Goal: Task Accomplishment & Management: Manage account settings

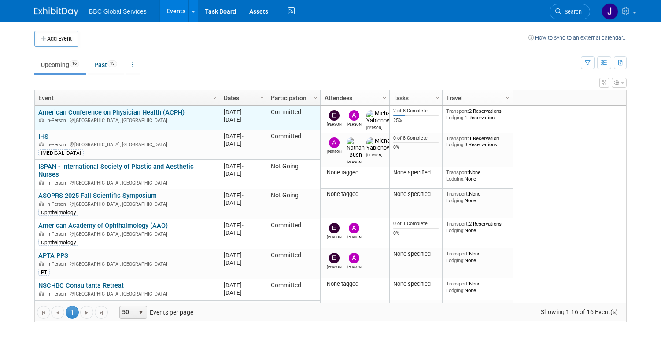
click at [143, 116] on div "In-Person [GEOGRAPHIC_DATA], [GEOGRAPHIC_DATA]" at bounding box center [126, 119] width 177 height 7
click at [136, 109] on link "American Conference on Physician Health (ACPH)" at bounding box center [111, 112] width 146 height 8
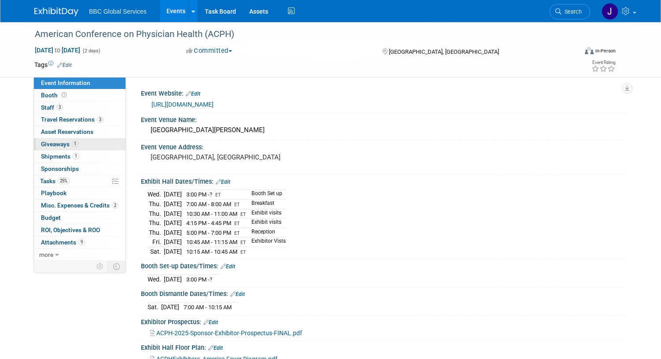
click at [47, 145] on span "Giveaways 1" at bounding box center [59, 143] width 37 height 7
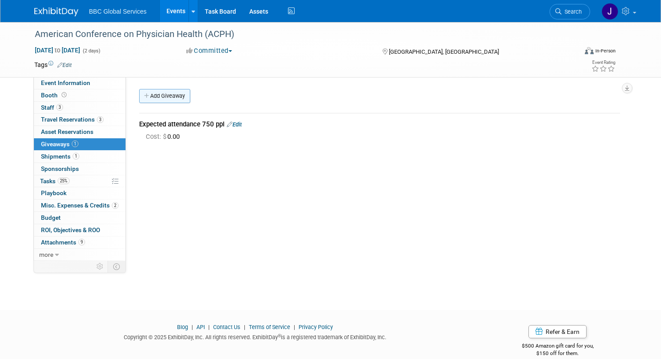
click at [165, 98] on link "Add Giveaway" at bounding box center [164, 96] width 51 height 14
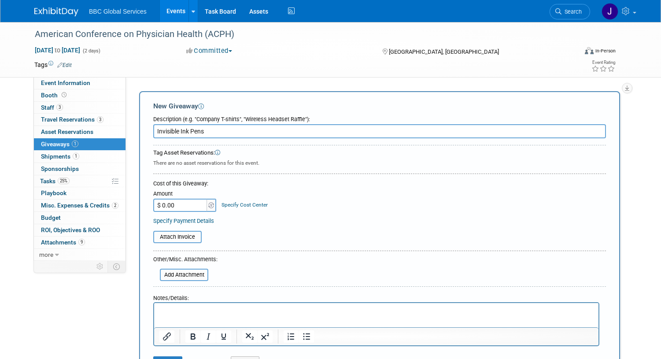
click at [218, 129] on input "Invisible Ink Pens" at bounding box center [379, 131] width 453 height 14
type input "Invisible Ink Pens - 500 ordered"
click at [181, 205] on input "$ 0.00" at bounding box center [180, 205] width 55 height 13
type input "$ 805.77"
click at [182, 237] on input "file" at bounding box center [148, 237] width 105 height 11
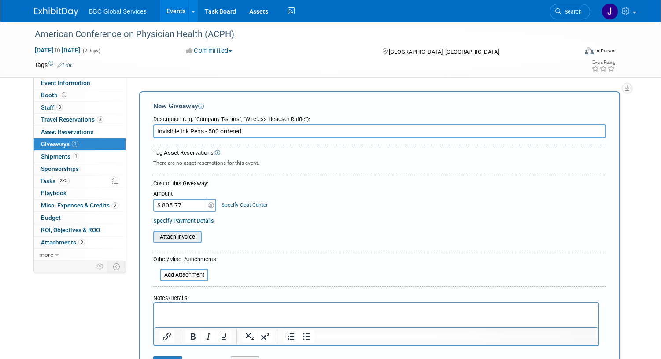
click at [184, 235] on input "file" at bounding box center [148, 237] width 105 height 11
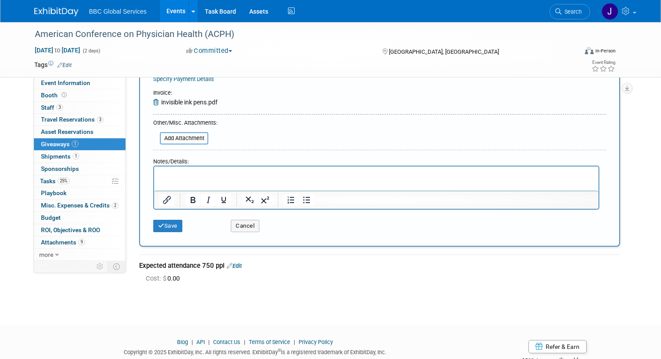
scroll to position [143, 0]
click at [177, 170] on p "Rich Text Area. Press ALT-0 for help." at bounding box center [376, 173] width 434 height 9
click at [167, 226] on button "Save" at bounding box center [167, 224] width 29 height 12
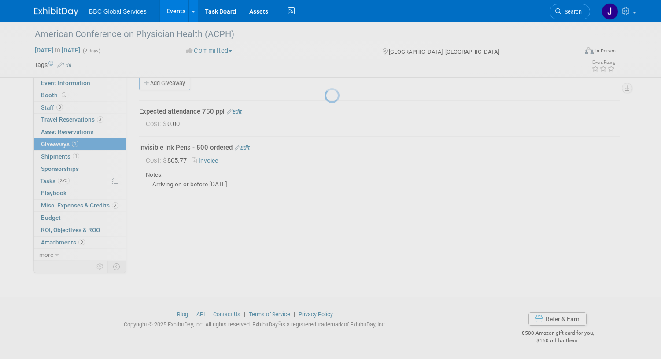
scroll to position [13, 0]
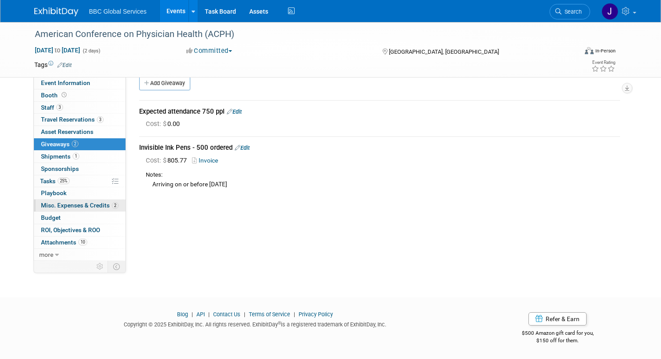
click at [62, 203] on span "Misc. Expenses & Credits 2" at bounding box center [79, 205] width 77 height 7
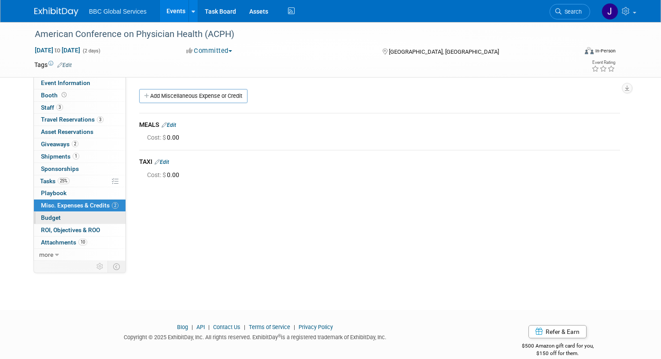
click at [55, 215] on span "Budget" at bounding box center [51, 217] width 20 height 7
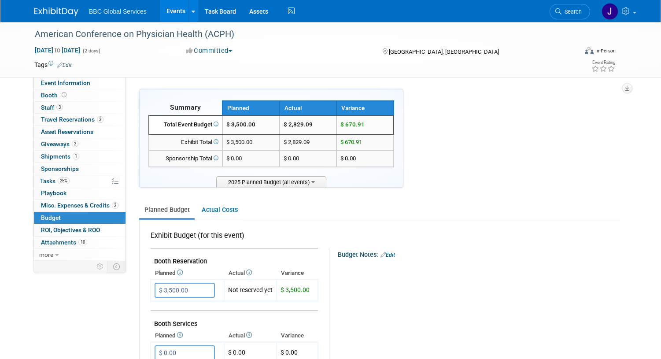
click at [65, 13] on img at bounding box center [56, 11] width 44 height 9
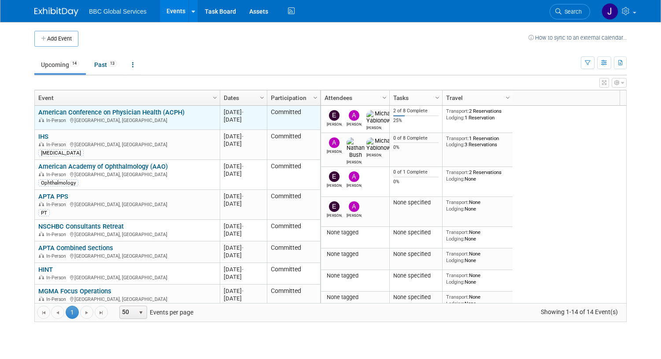
click at [66, 117] on div "In-Person Boston, MA" at bounding box center [126, 119] width 177 height 7
click at [66, 114] on link "American Conference on Physician Health (ACPH)" at bounding box center [111, 112] width 146 height 8
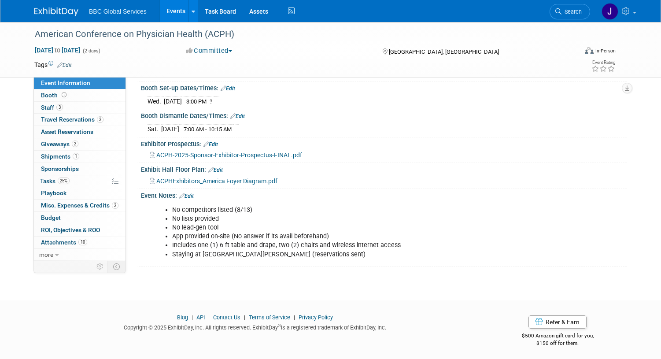
scroll to position [180, 0]
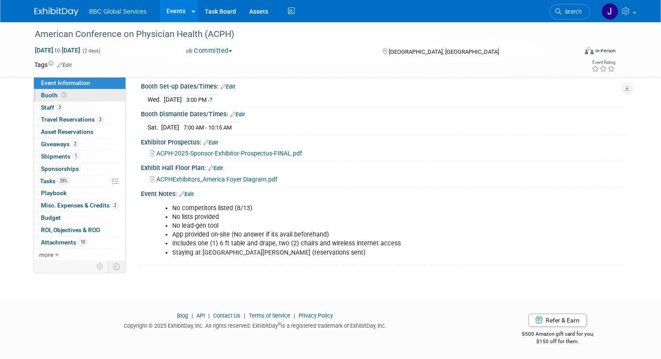
click at [46, 97] on span "Booth" at bounding box center [54, 95] width 27 height 7
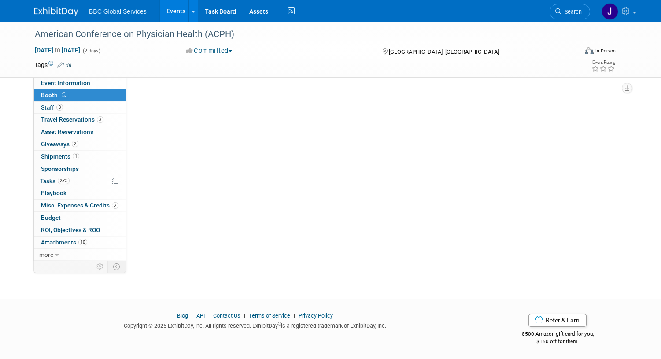
scroll to position [0, 0]
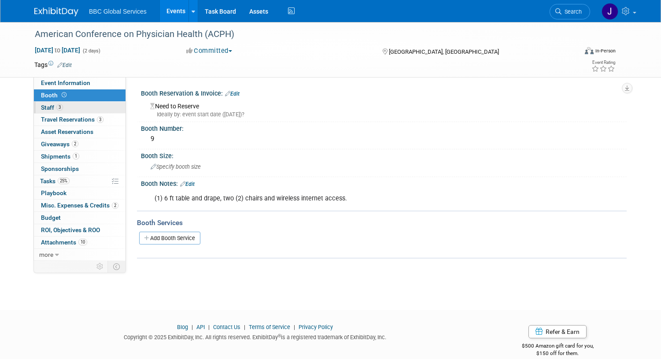
click at [46, 110] on span "Staff 3" at bounding box center [52, 107] width 22 height 7
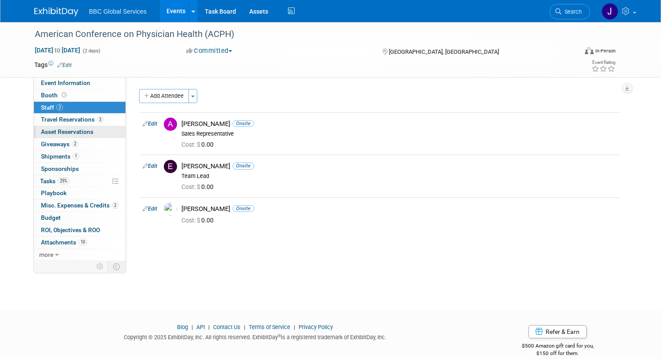
click at [46, 129] on span "Asset Reservations 0" at bounding box center [67, 131] width 52 height 7
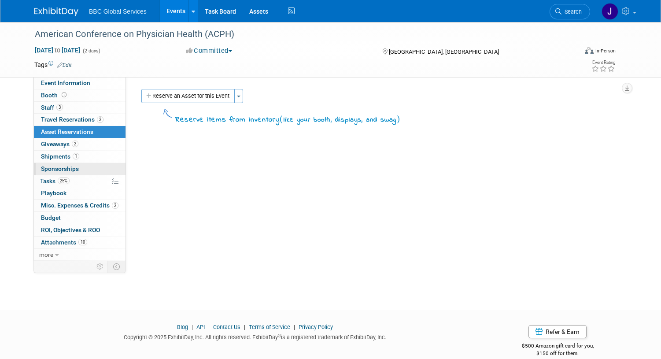
click at [45, 169] on span "Sponsorships 0" at bounding box center [60, 168] width 38 height 7
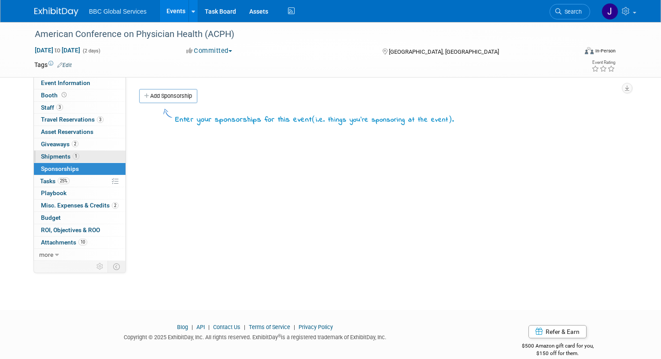
click at [43, 158] on span "Shipments 1" at bounding box center [60, 156] width 38 height 7
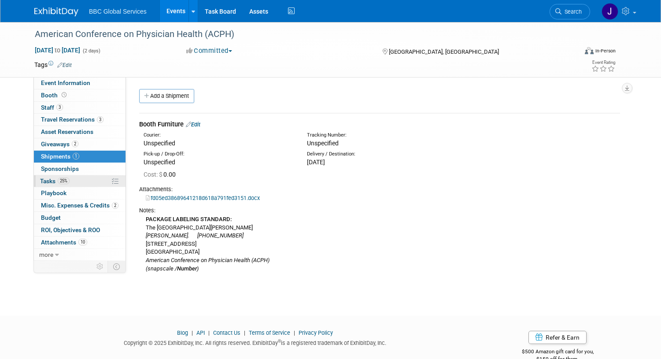
click at [40, 182] on span "Tasks 25%" at bounding box center [54, 180] width 29 height 7
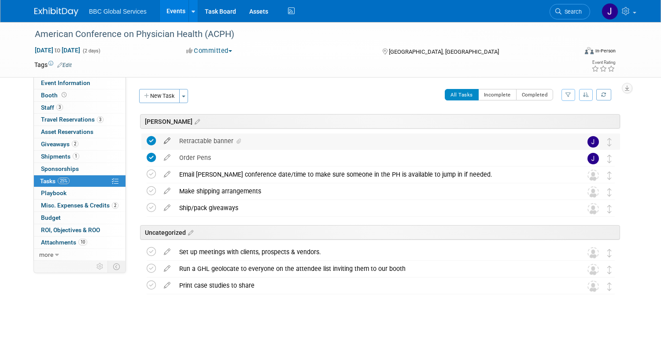
click at [166, 140] on icon at bounding box center [166, 138] width 15 height 11
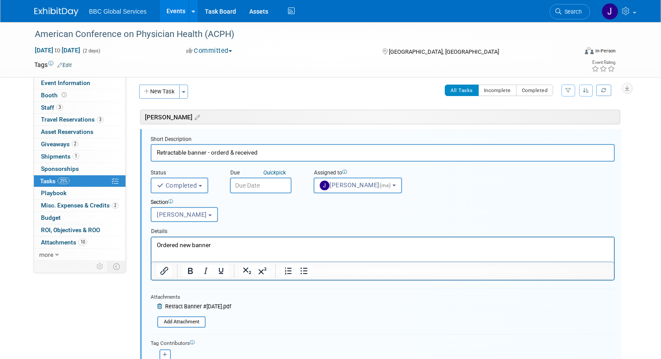
click at [225, 152] on input "Retractable banner - orderd & received" at bounding box center [383, 152] width 464 height 17
click at [281, 154] on input "Retractable banner - ordered & received" at bounding box center [383, 152] width 464 height 17
type input "Retractable banner - ordered & received @CEO Suites"
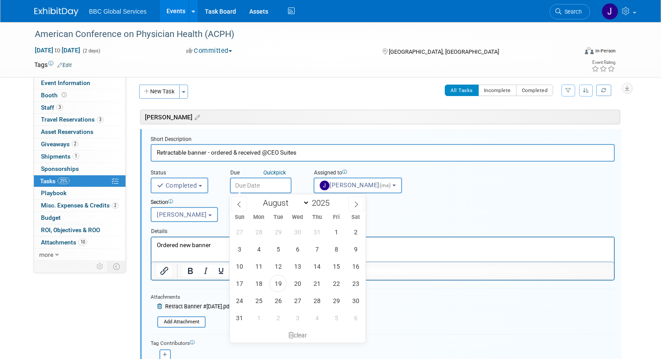
click at [242, 184] on input "text" at bounding box center [261, 185] width 62 height 16
drag, startPoint x: 335, startPoint y: 250, endPoint x: 184, endPoint y: 13, distance: 281.4
click at [335, 250] on span "8" at bounding box center [336, 248] width 17 height 17
type input "Aug 8, 2025"
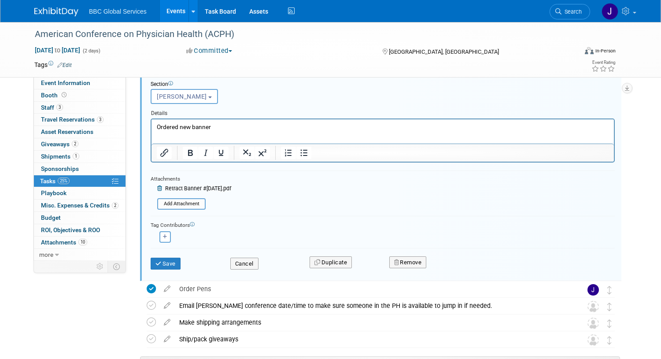
scroll to position [131, 0]
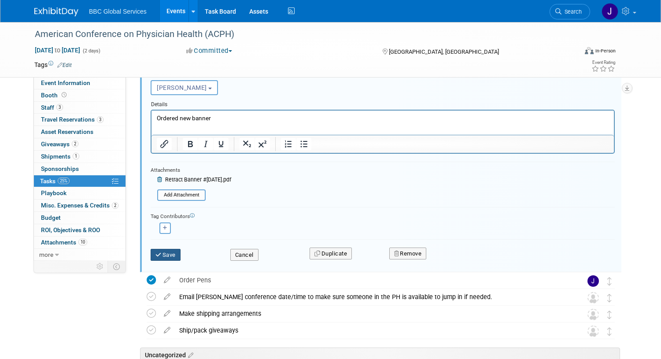
click at [161, 255] on icon "submit" at bounding box center [158, 255] width 7 height 6
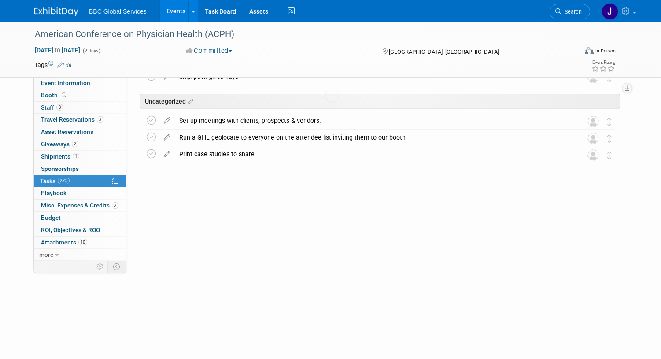
scroll to position [0, 0]
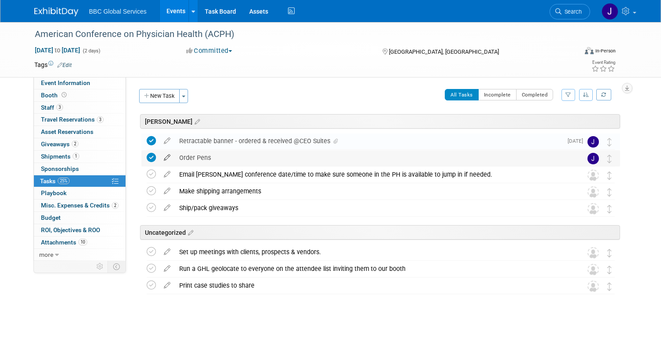
click at [166, 158] on icon at bounding box center [166, 155] width 15 height 11
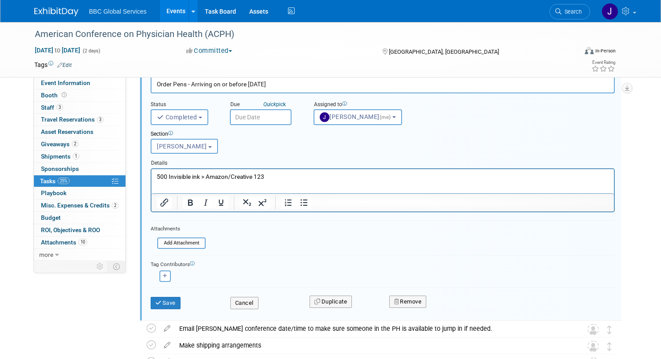
scroll to position [97, 0]
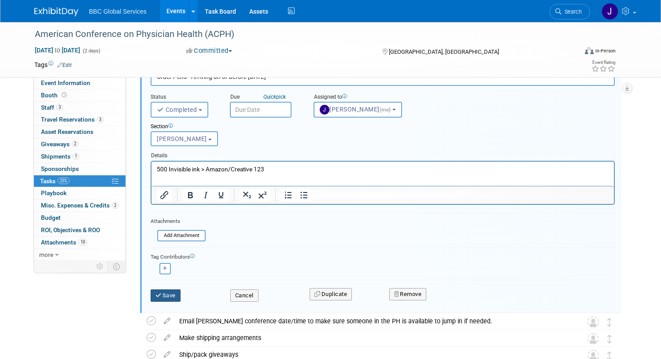
type input "Order Pens - Arriving on or before Sept 5th"
click at [172, 298] on button "Save" at bounding box center [166, 295] width 30 height 12
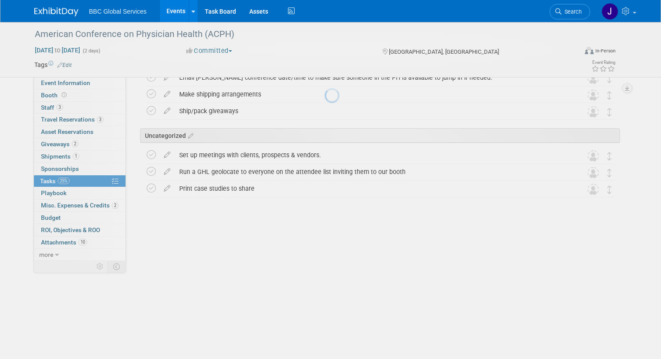
scroll to position [0, 0]
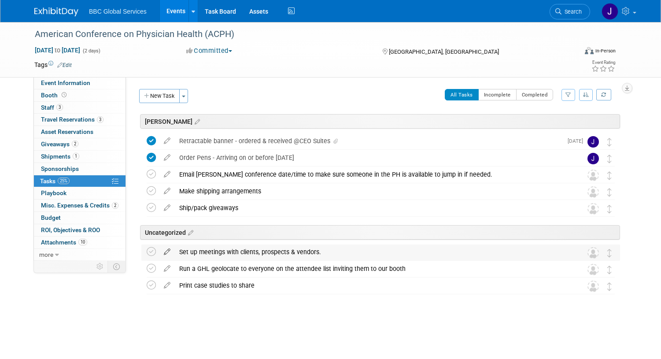
click at [168, 252] on icon at bounding box center [166, 249] width 15 height 11
select select "da2d3420-5ebe-47d5-b277-eb792a86b770"
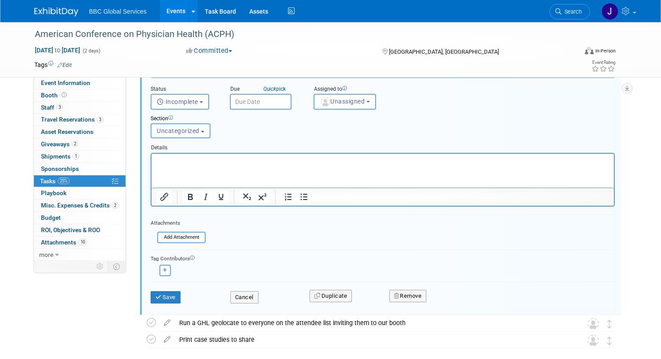
scroll to position [210, 0]
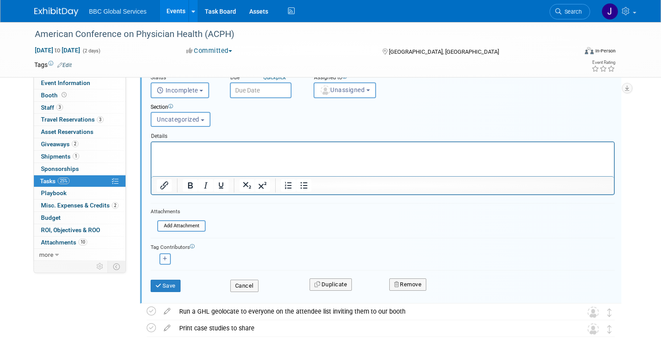
click at [167, 258] on button "button" at bounding box center [164, 258] width 11 height 11
select select
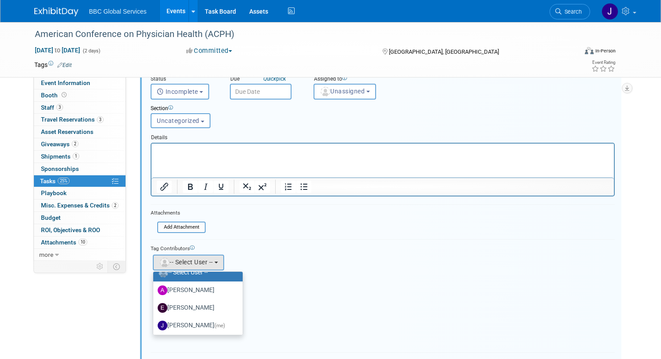
scroll to position [11, 0]
click at [201, 288] on label "[PERSON_NAME]" at bounding box center [196, 289] width 76 height 14
click at [155, 288] on input "[PERSON_NAME]" at bounding box center [152, 288] width 6 height 6
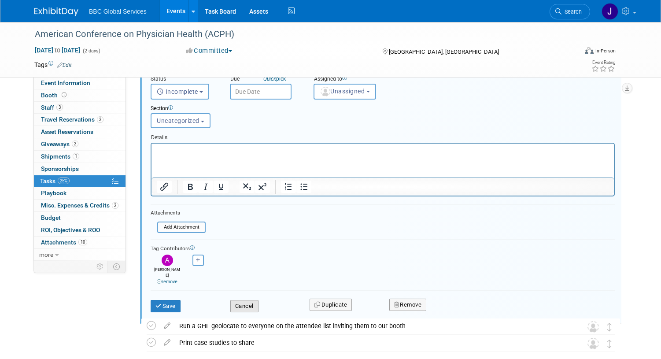
click at [241, 302] on button "Cancel" at bounding box center [244, 306] width 28 height 12
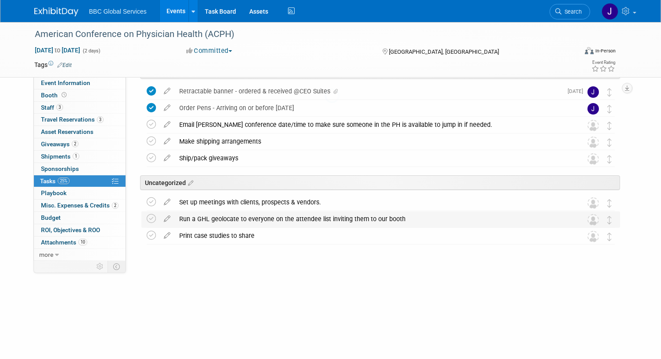
scroll to position [0, 0]
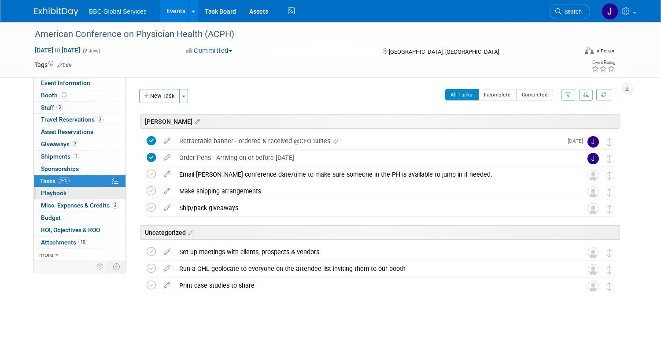
click at [55, 193] on span "Playbook 0" at bounding box center [54, 192] width 26 height 7
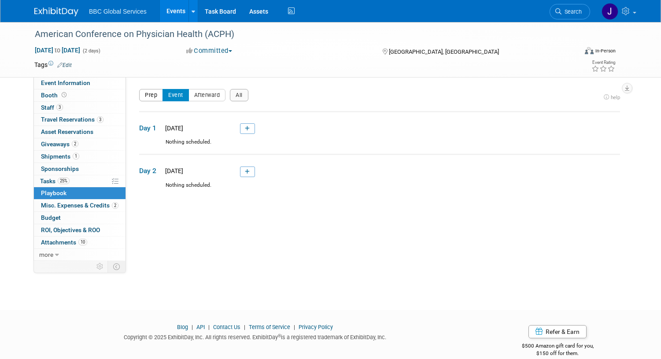
click at [151, 96] on button "Prep" at bounding box center [151, 95] width 24 height 12
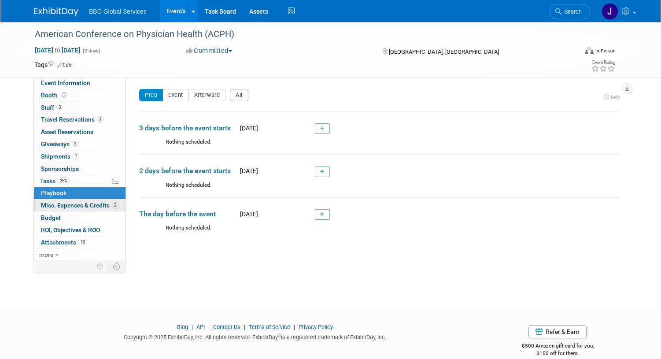
click at [67, 204] on span "Misc. Expenses & Credits 2" at bounding box center [79, 205] width 77 height 7
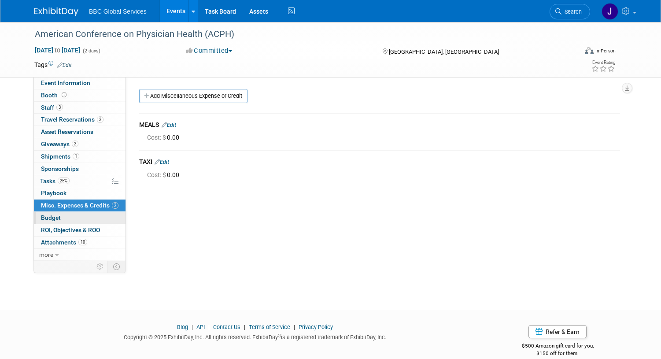
click at [46, 219] on span "Budget" at bounding box center [51, 217] width 20 height 7
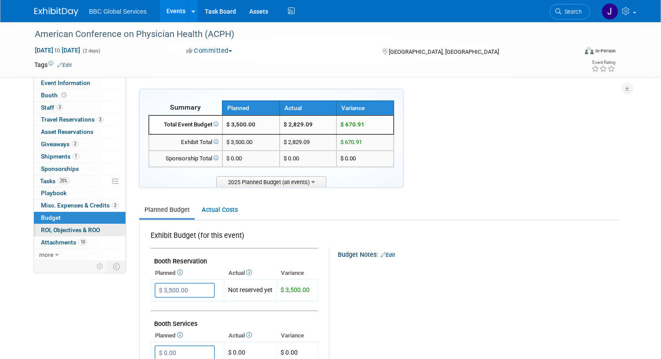
click at [46, 229] on span "ROI, Objectives & ROO 0" at bounding box center [70, 229] width 59 height 7
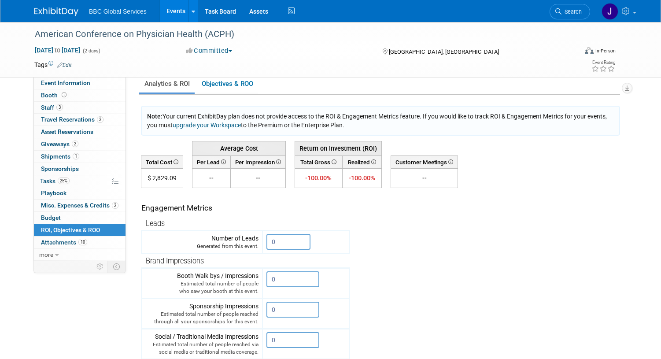
scroll to position [15, 0]
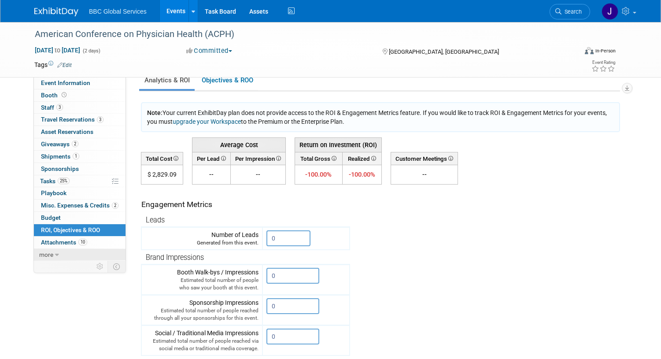
click at [49, 255] on span "more" at bounding box center [46, 254] width 14 height 7
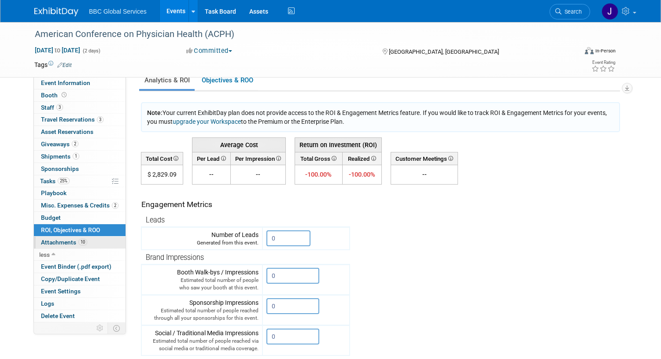
click at [45, 243] on span "Attachments 10" at bounding box center [64, 242] width 46 height 7
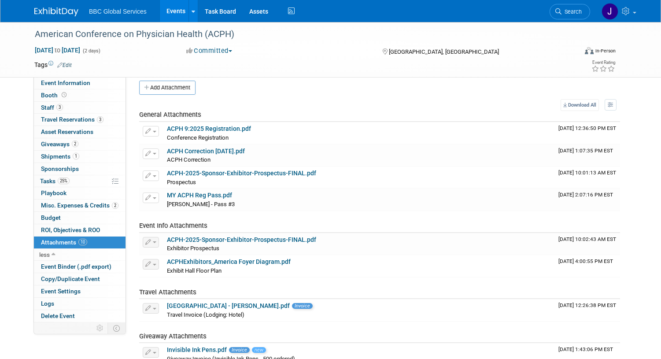
scroll to position [0, 0]
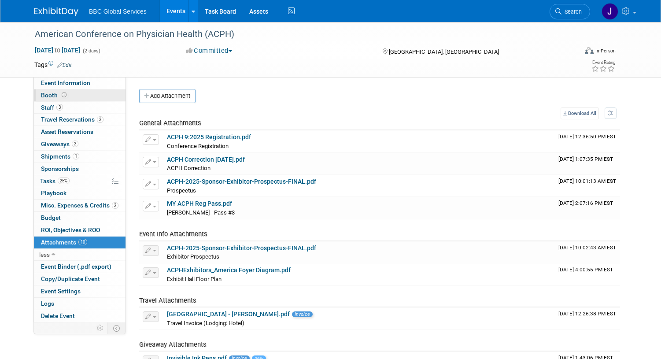
click at [43, 96] on span "Booth" at bounding box center [54, 95] width 27 height 7
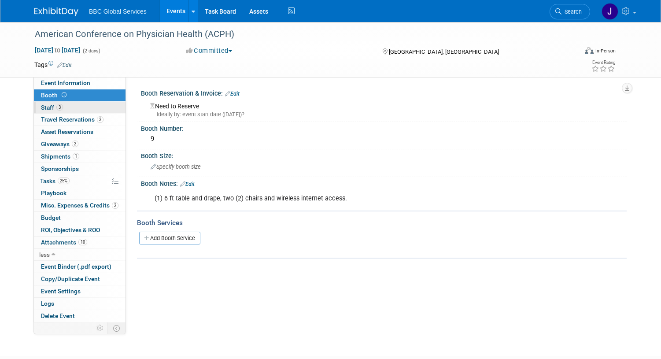
click at [43, 105] on span "Staff 3" at bounding box center [52, 107] width 22 height 7
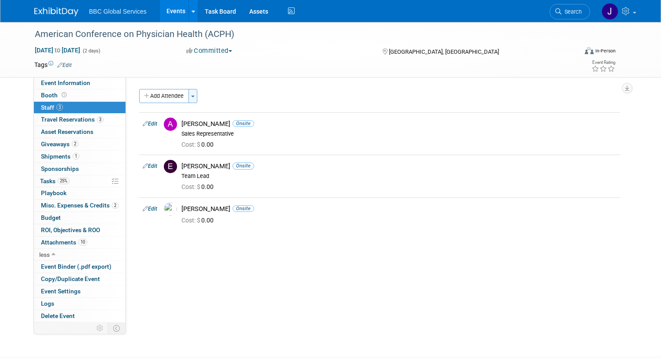
click at [195, 97] on button "Toggle Dropdown" at bounding box center [192, 96] width 9 height 14
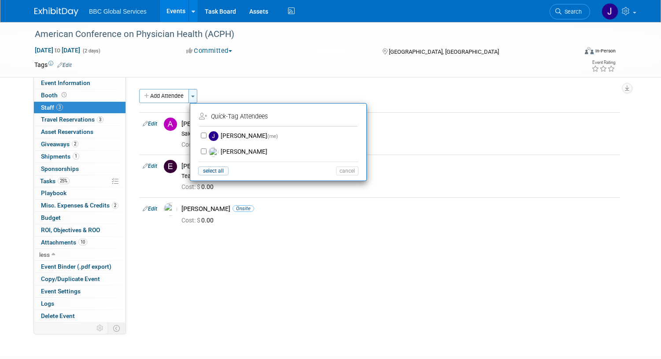
click at [195, 97] on button "Toggle Dropdown" at bounding box center [192, 96] width 9 height 14
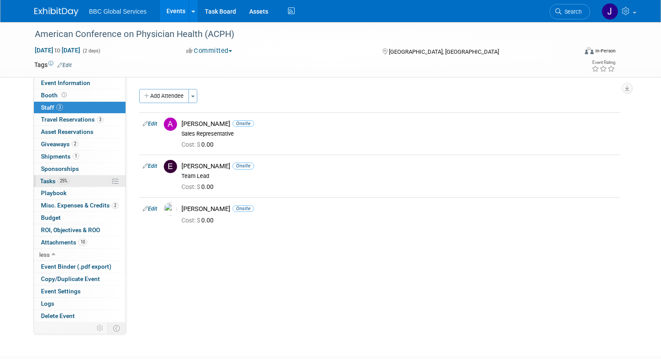
click at [50, 180] on span "Tasks 25%" at bounding box center [54, 180] width 29 height 7
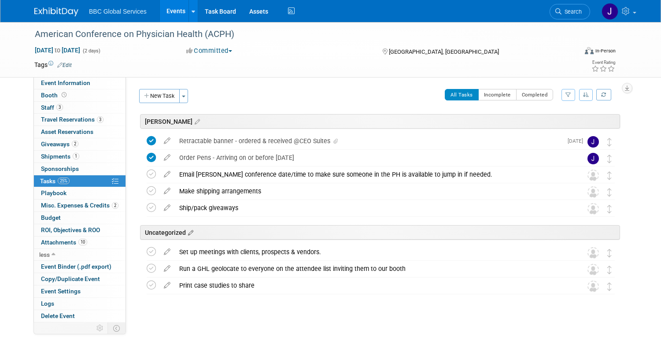
click at [192, 233] on icon at bounding box center [189, 233] width 7 height 8
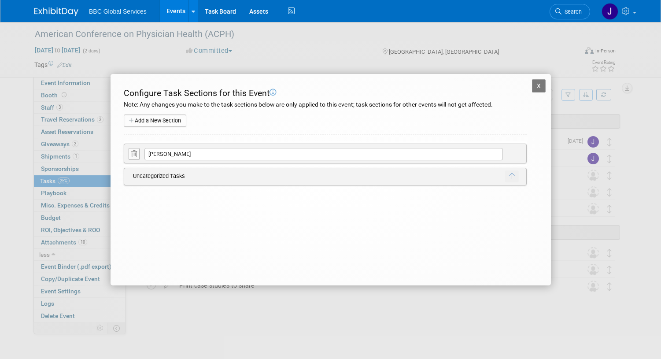
click at [169, 122] on button "Add a New Section" at bounding box center [155, 120] width 63 height 12
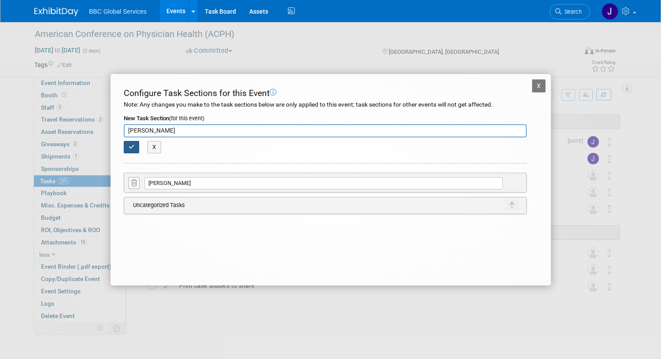
type input "[PERSON_NAME]"
click at [134, 144] on button "button" at bounding box center [132, 147] width 16 height 12
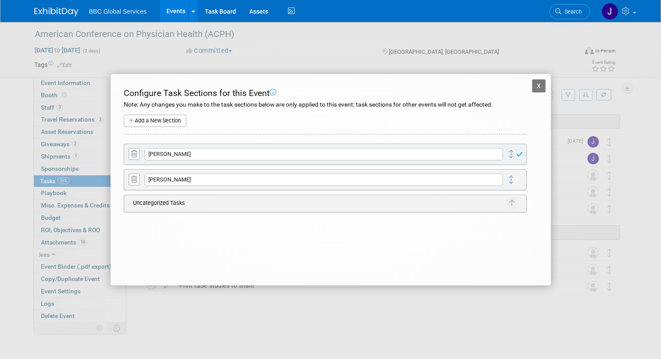
click at [155, 122] on button "Add a New Section" at bounding box center [155, 120] width 63 height 12
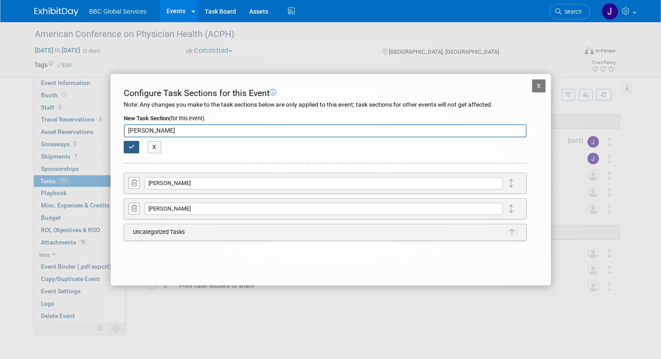
type input "[PERSON_NAME]"
click at [133, 147] on icon "button" at bounding box center [132, 147] width 6 height 6
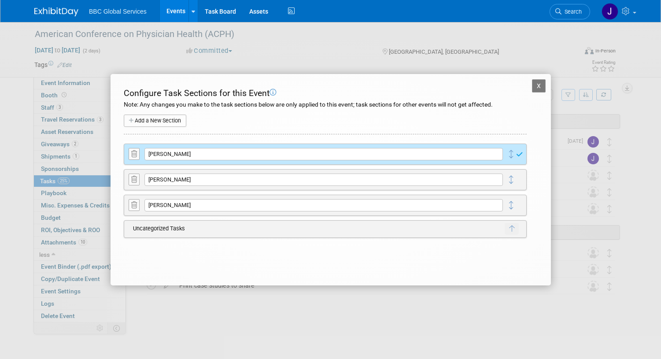
click at [150, 124] on button "Add a New Section" at bounding box center [155, 120] width 63 height 12
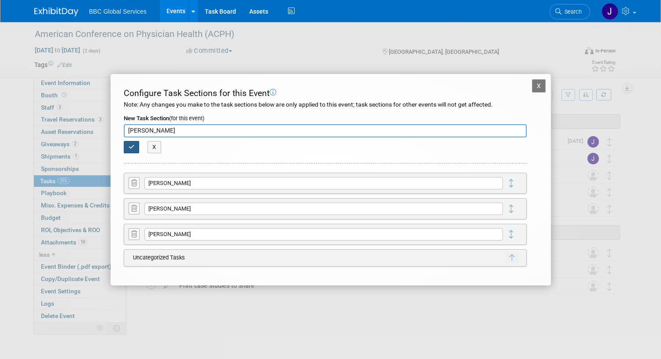
type input "[PERSON_NAME]"
click at [133, 147] on icon "button" at bounding box center [132, 147] width 6 height 6
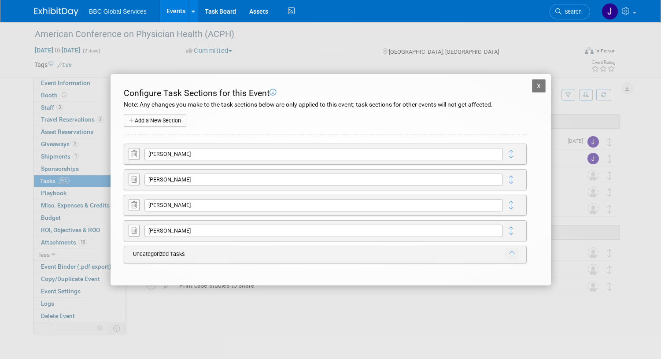
click at [538, 84] on button "X" at bounding box center [539, 85] width 14 height 13
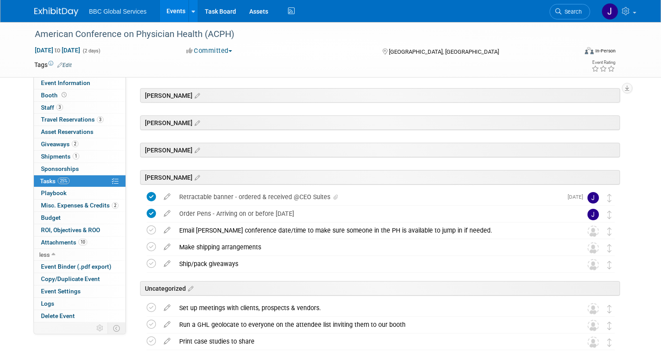
scroll to position [28, 0]
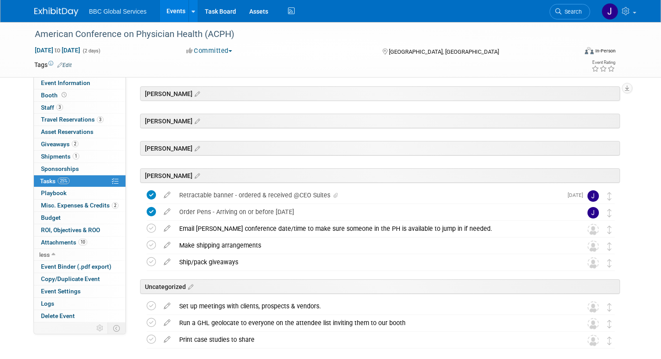
click at [192, 125] on icon at bounding box center [195, 122] width 7 height 8
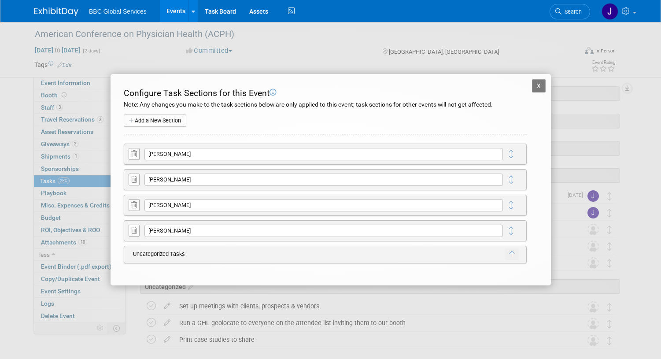
click at [543, 86] on button "X" at bounding box center [539, 85] width 14 height 13
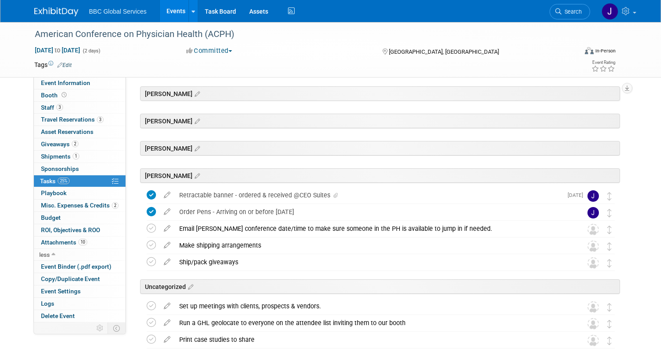
click at [192, 125] on icon at bounding box center [195, 122] width 7 height 8
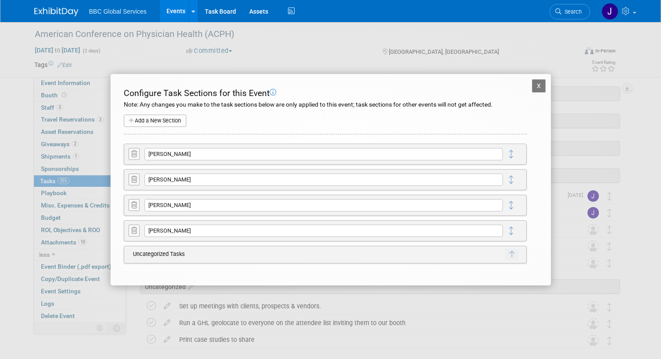
click at [537, 85] on button "X" at bounding box center [539, 85] width 14 height 13
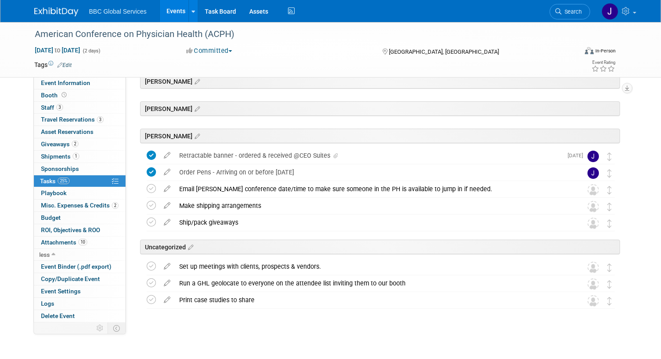
scroll to position [71, 0]
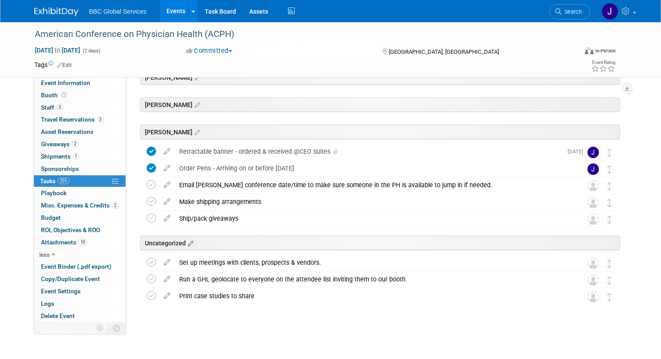
click at [192, 82] on icon at bounding box center [195, 78] width 7 height 8
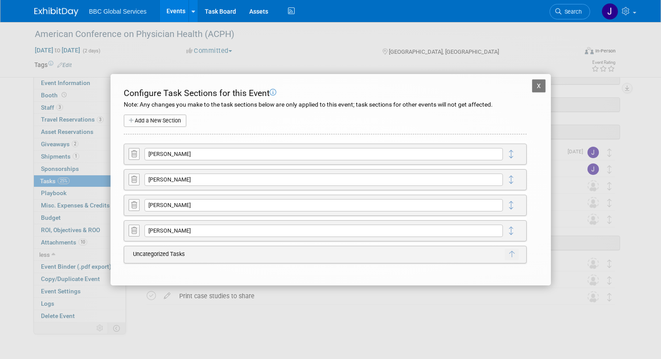
click at [180, 254] on td "Uncategorized Tasks" at bounding box center [317, 254] width 376 height 12
click at [392, 254] on td "Uncategorized Tasks" at bounding box center [317, 254] width 376 height 12
click at [538, 86] on button "X" at bounding box center [539, 85] width 14 height 13
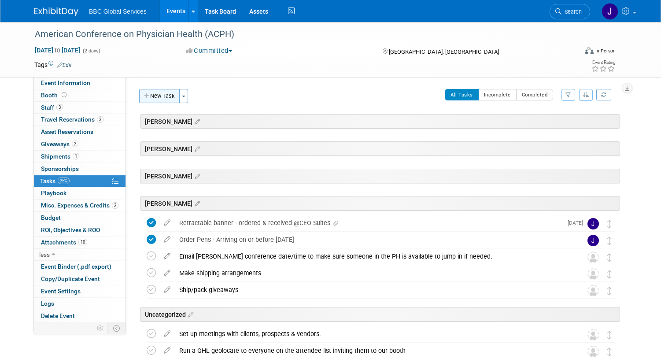
click at [165, 96] on button "New Task" at bounding box center [159, 96] width 41 height 14
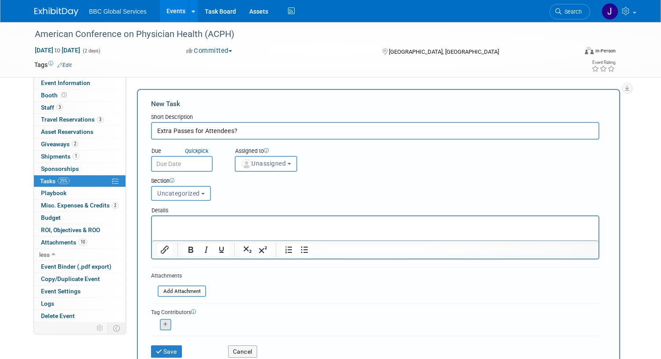
type input "Extra Passes for Attendees?"
click at [165, 321] on button "button" at bounding box center [165, 324] width 11 height 11
select select
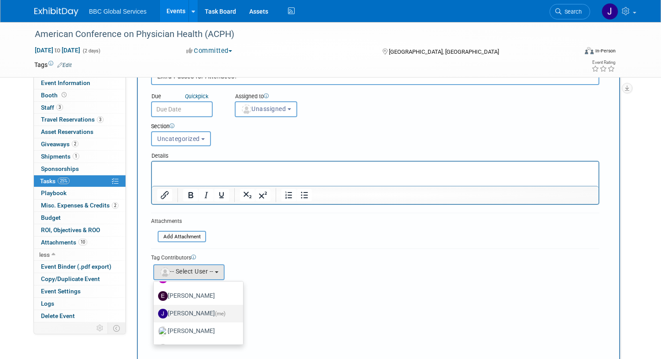
scroll to position [43, 0]
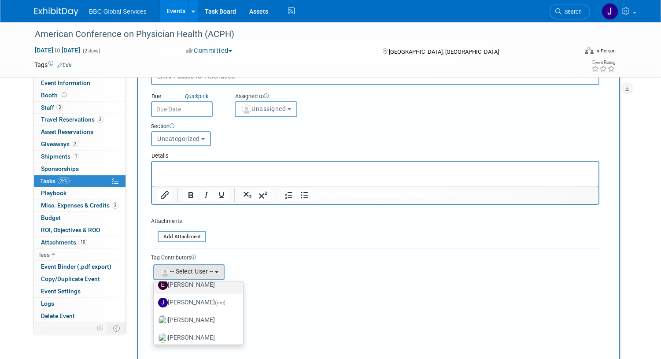
click at [198, 286] on label "[PERSON_NAME]" at bounding box center [196, 285] width 76 height 14
click at [155, 286] on input "[PERSON_NAME]" at bounding box center [152, 284] width 6 height 6
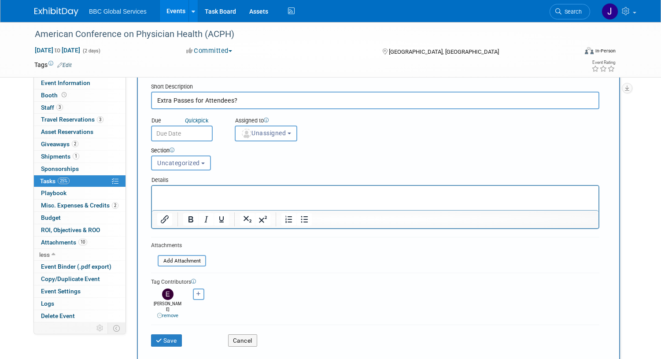
scroll to position [0, 0]
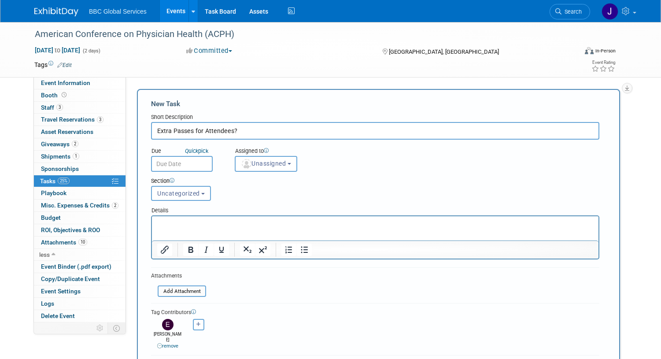
click at [170, 343] on link "remove" at bounding box center [167, 346] width 21 height 6
click at [291, 164] on b "button" at bounding box center [289, 164] width 4 height 2
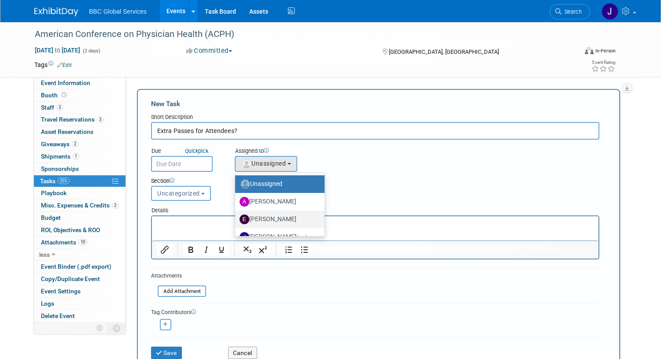
click at [274, 217] on label "[PERSON_NAME]" at bounding box center [278, 219] width 76 height 14
click at [236, 217] on input "[PERSON_NAME]" at bounding box center [234, 218] width 6 height 6
select select "268111fb-be76-4ab0-8b72-5b800246a135"
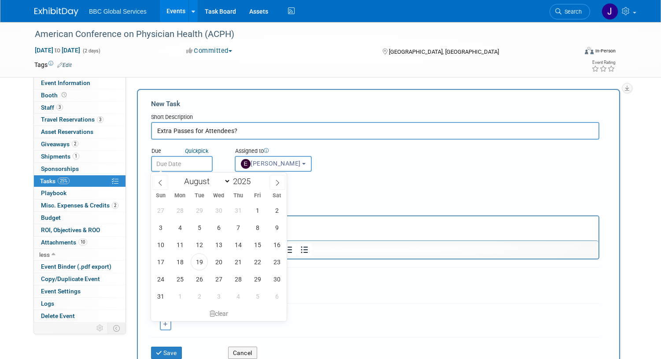
click at [176, 166] on input "text" at bounding box center [182, 164] width 62 height 16
click at [199, 262] on span "19" at bounding box center [199, 261] width 17 height 17
type input "Aug 19, 2025"
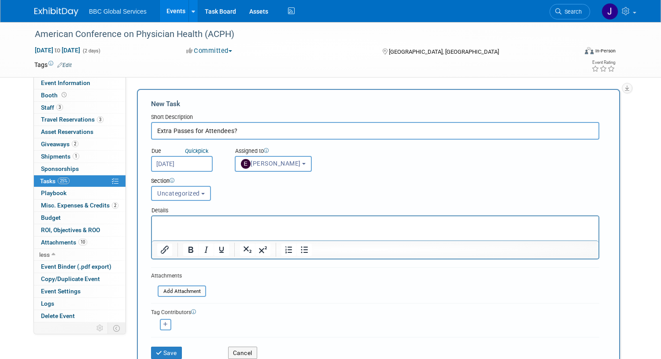
click at [178, 221] on p "Rich Text Area. Press ALT-0 for help." at bounding box center [375, 224] width 436 height 9
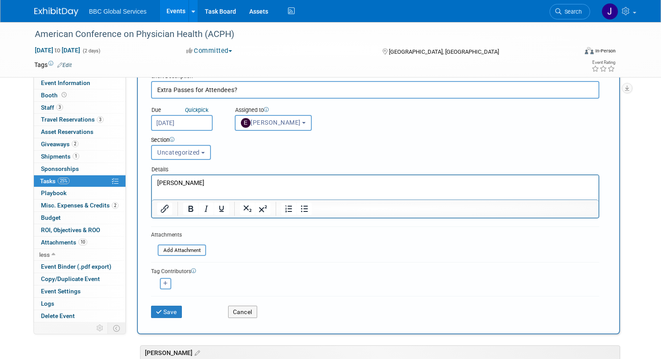
scroll to position [41, 0]
click at [176, 250] on input "file" at bounding box center [152, 251] width 105 height 10
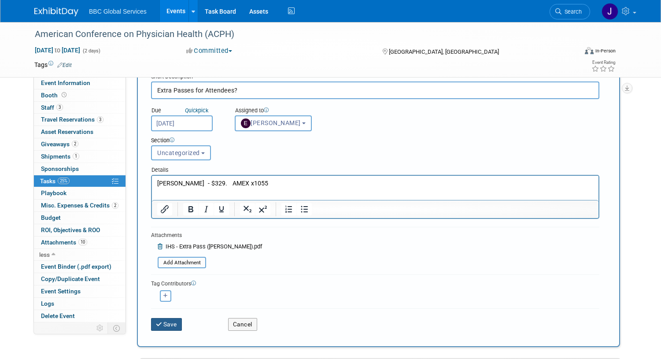
click at [168, 324] on button "Save" at bounding box center [166, 324] width 31 height 12
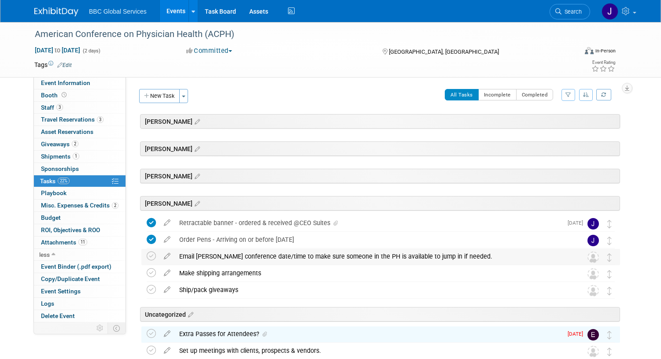
scroll to position [10, 0]
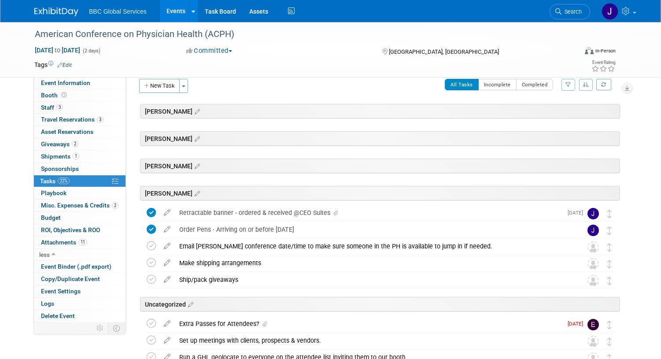
drag, startPoint x: 511, startPoint y: 322, endPoint x: 483, endPoint y: 323, distance: 27.8
click at [484, 323] on div "Extra Passes for Attendees?" at bounding box center [368, 323] width 387 height 15
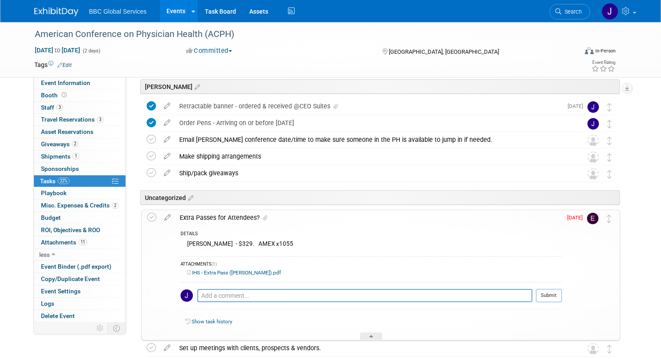
scroll to position [123, 0]
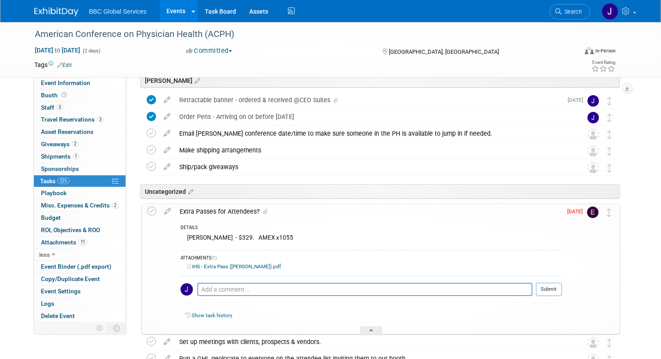
click at [338, 229] on div "DETAILS" at bounding box center [371, 228] width 381 height 7
click at [165, 212] on icon at bounding box center [167, 209] width 15 height 11
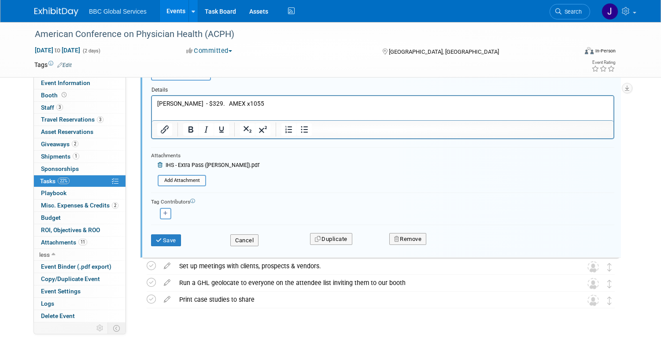
scroll to position [339, 0]
click at [241, 241] on button "Cancel" at bounding box center [244, 240] width 28 height 12
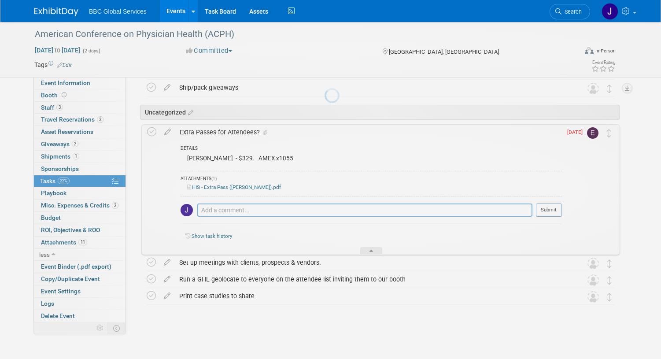
scroll to position [202, 0]
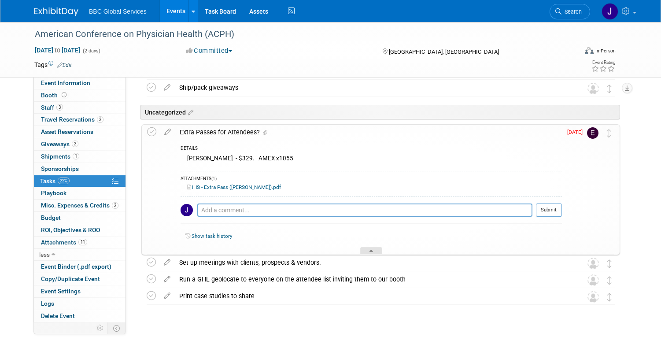
click at [375, 250] on div at bounding box center [371, 250] width 22 height 7
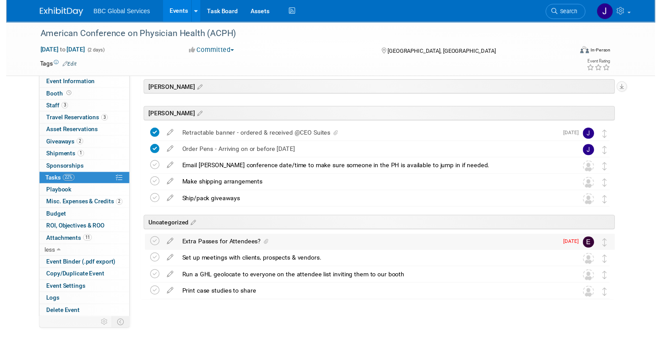
scroll to position [88, 0]
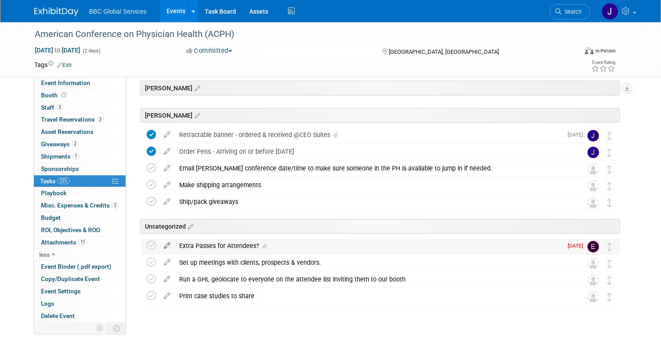
click at [167, 246] on icon at bounding box center [166, 243] width 15 height 11
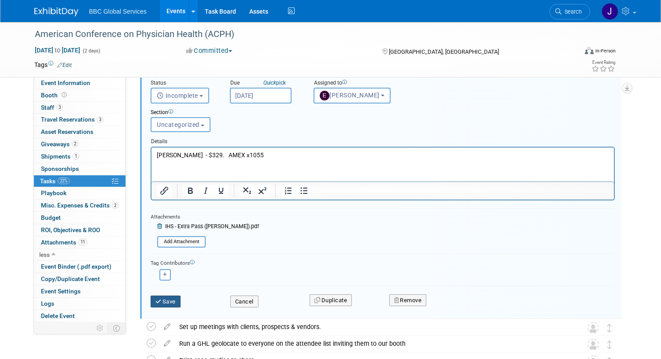
scroll to position [297, 0]
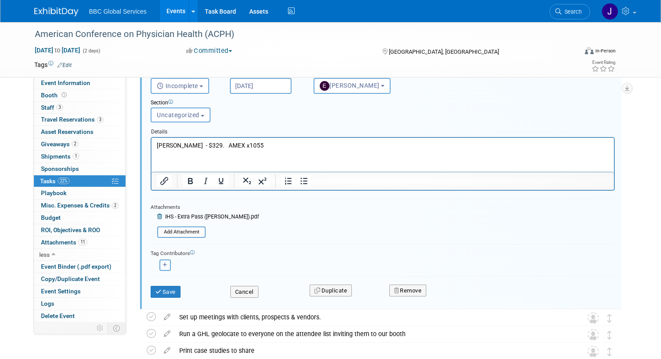
click at [166, 264] on icon "button" at bounding box center [165, 264] width 4 height 5
select select
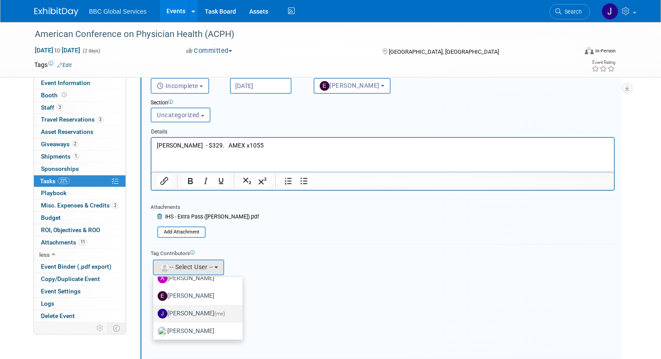
scroll to position [27, 0]
click at [191, 299] on label "[PERSON_NAME]" at bounding box center [196, 295] width 76 height 14
click at [155, 297] on input "[PERSON_NAME]" at bounding box center [152, 294] width 6 height 6
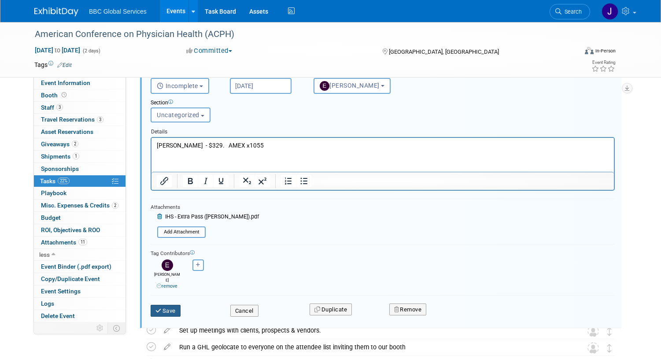
click at [171, 305] on button "Save" at bounding box center [166, 311] width 30 height 12
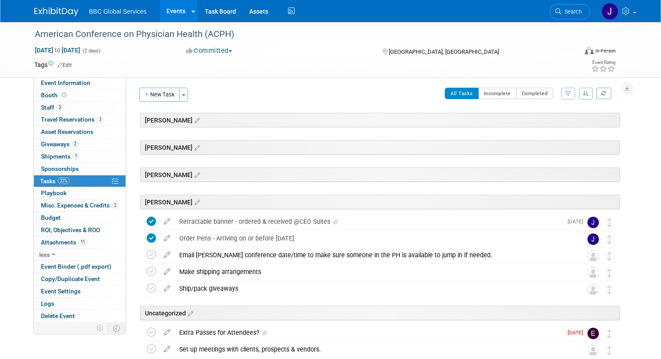
scroll to position [3, 0]
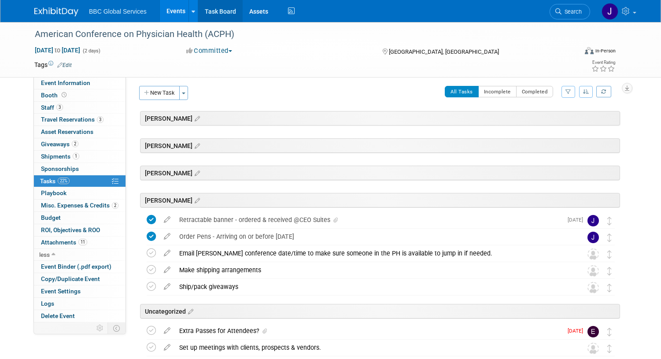
click at [215, 11] on link "Task Board" at bounding box center [220, 11] width 44 height 22
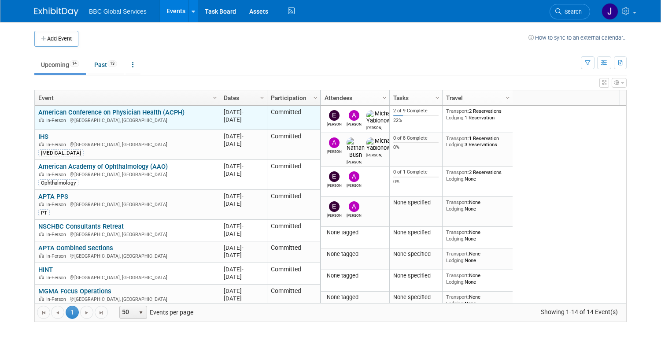
click at [122, 112] on link "American Conference on Physician Health (ACPH)" at bounding box center [111, 112] width 146 height 8
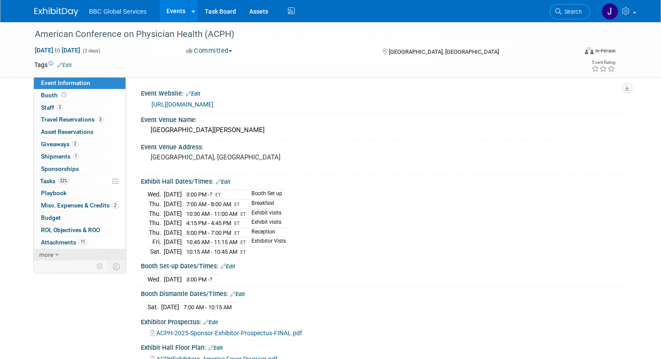
click at [54, 249] on link "more" at bounding box center [80, 255] width 92 height 12
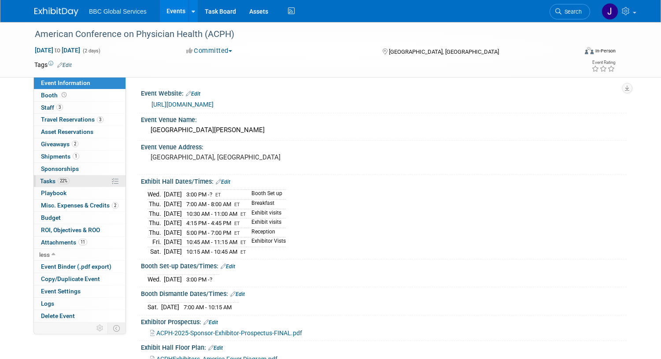
click at [45, 183] on span "Tasks 22%" at bounding box center [54, 180] width 29 height 7
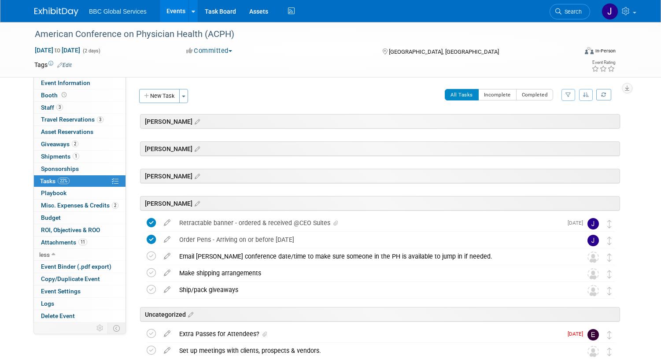
click at [151, 156] on div "[PERSON_NAME]" at bounding box center [380, 148] width 480 height 15
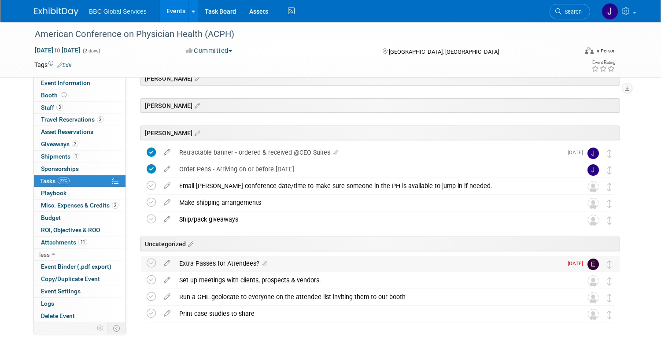
scroll to position [72, 0]
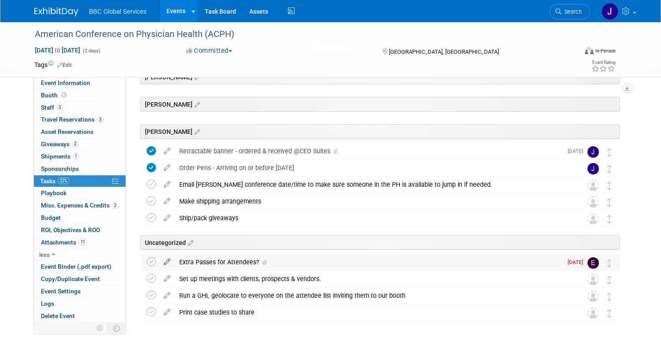
click at [166, 260] on icon at bounding box center [166, 259] width 15 height 11
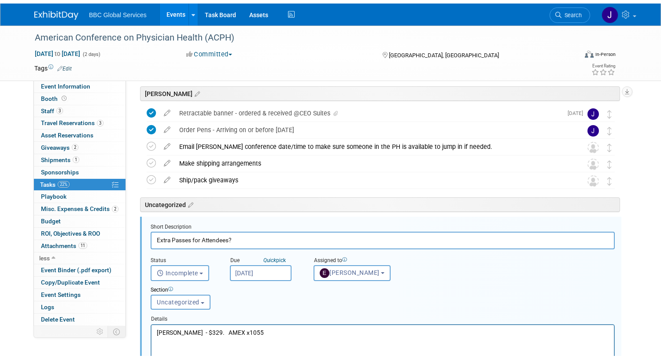
scroll to position [197, 0]
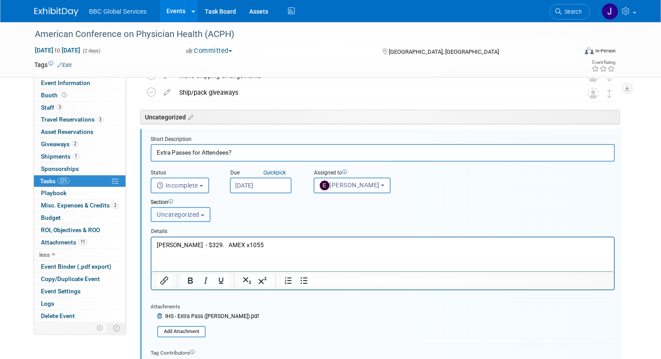
click at [201, 217] on button "Uncategorized" at bounding box center [181, 214] width 60 height 15
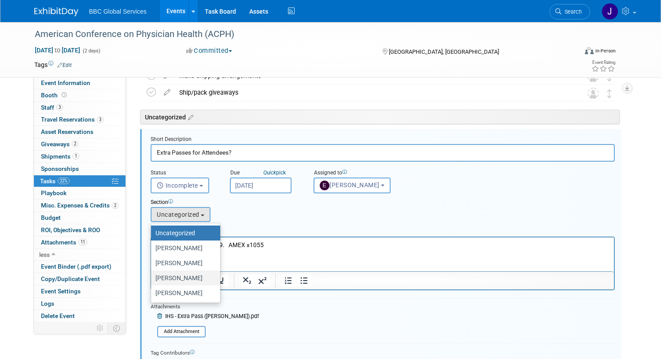
click at [164, 277] on label "[PERSON_NAME]" at bounding box center [183, 277] width 56 height 11
click at [152, 277] on input "[PERSON_NAME]" at bounding box center [150, 278] width 6 height 6
select select "11274033"
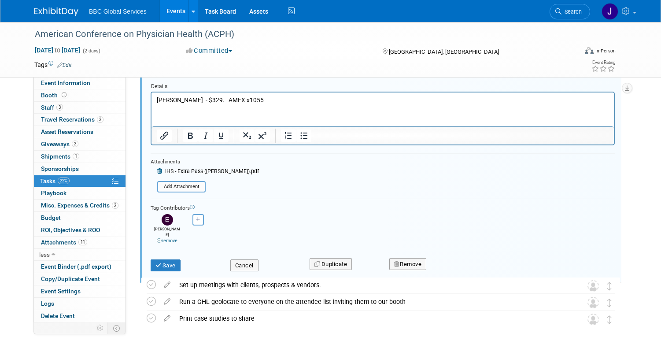
scroll to position [365, 0]
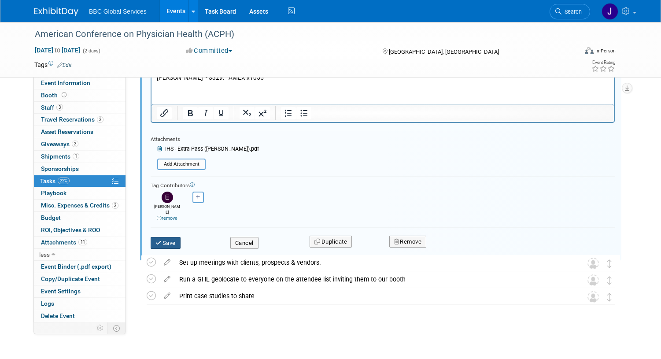
click at [174, 237] on button "Save" at bounding box center [166, 243] width 30 height 12
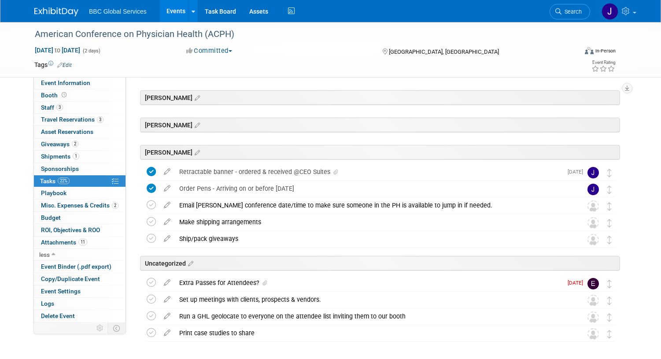
scroll to position [66, 0]
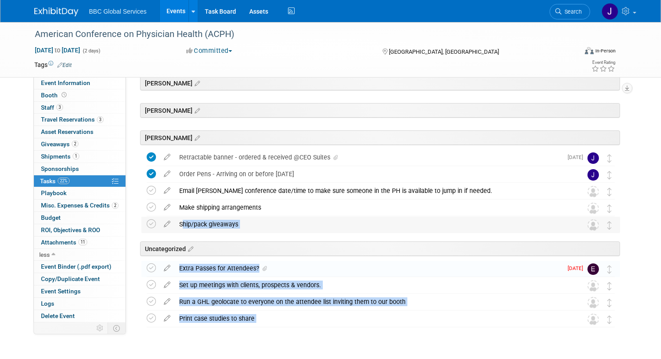
drag, startPoint x: 379, startPoint y: 269, endPoint x: 373, endPoint y: 221, distance: 47.9
click at [373, 220] on div "American Conference on Physician Health (ACPH) Boston, MA Sep 11, 2025 to Sep 1…" at bounding box center [378, 197] width 483 height 260
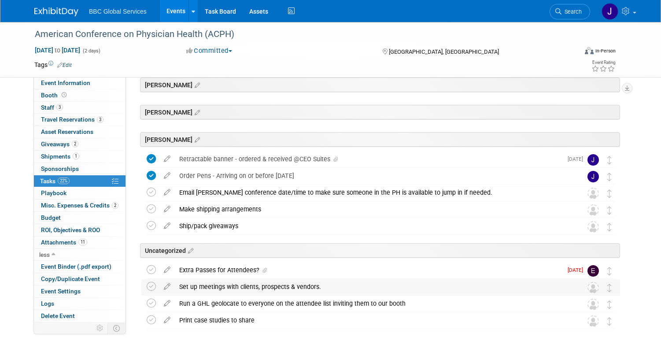
click at [469, 284] on div "Set up meetings with clients, prospects & vendors." at bounding box center [372, 286] width 395 height 15
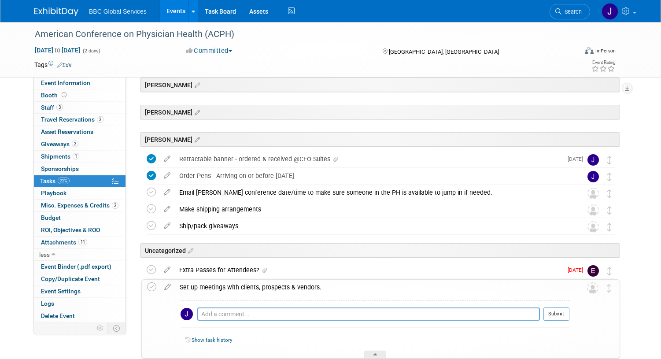
click at [535, 269] on div "Extra Passes for Attendees?" at bounding box center [368, 269] width 387 height 15
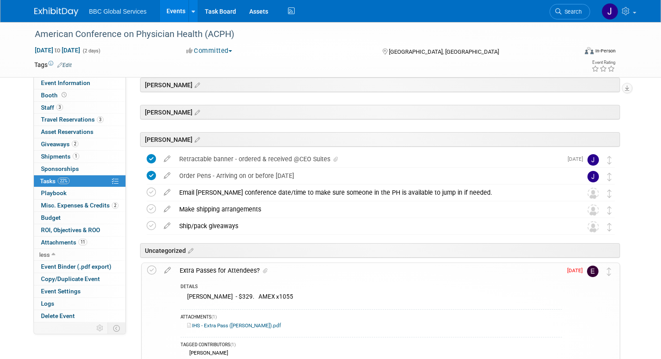
scroll to position [65, 0]
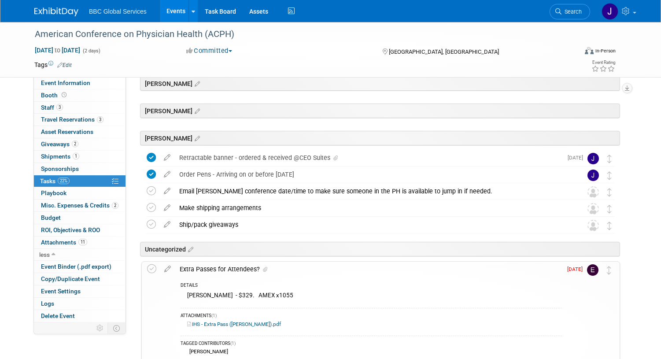
click at [635, 265] on div "American Conference on Physician Health (ACPH) Sep 11, 2025 to Sep 12, 2025 (2 …" at bounding box center [330, 271] width 661 height 629
click at [155, 265] on icon at bounding box center [151, 268] width 9 height 9
click at [648, 259] on div "American Conference on Physician Health (ACPH) Sep 11, 2025 to Sep 12, 2025 (2 …" at bounding box center [330, 271] width 661 height 629
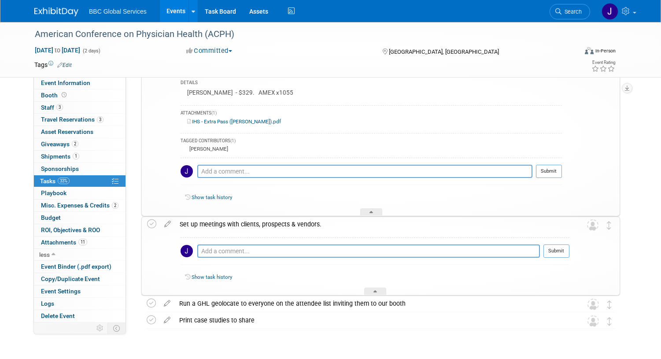
scroll to position [273, 0]
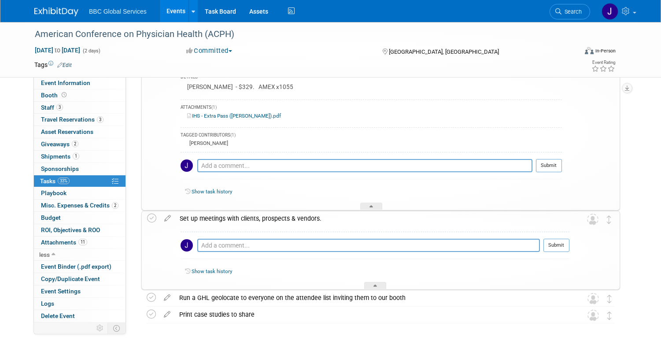
click at [375, 205] on div at bounding box center [371, 206] width 22 height 7
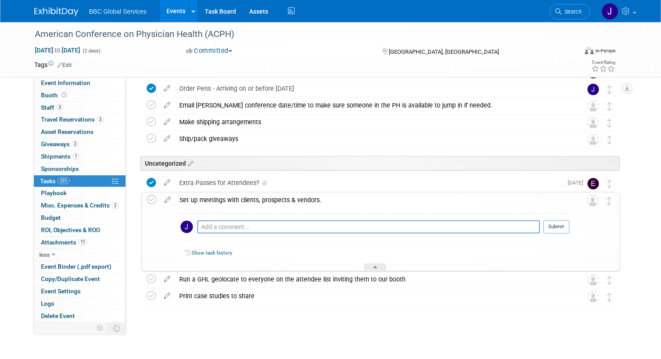
scroll to position [151, 0]
click at [378, 267] on div at bounding box center [375, 266] width 22 height 7
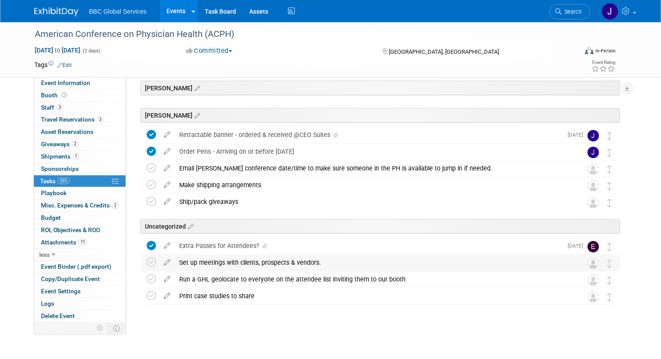
scroll to position [88, 0]
drag, startPoint x: 260, startPoint y: 246, endPoint x: 178, endPoint y: 243, distance: 81.9
click at [178, 244] on div "Extra Passes for Attendees?" at bounding box center [368, 245] width 387 height 15
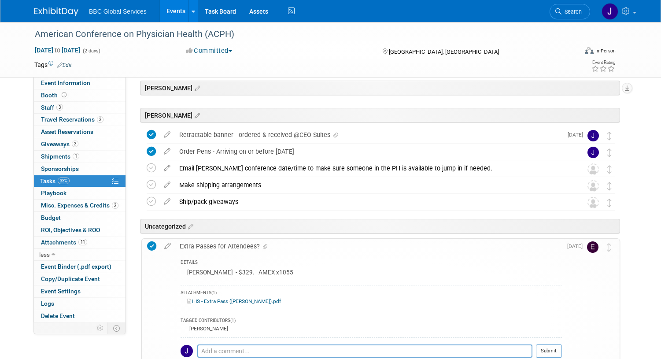
copy div "Extra Passes for Attendees?"
click at [313, 254] on div "DETAILS Wendy - $329. AMEX x1055 ATTACHMENTS (1) IHS - Extra Pass (Wendy).pdf T…" at bounding box center [368, 324] width 387 height 141
click at [192, 65] on icon at bounding box center [195, 61] width 7 height 8
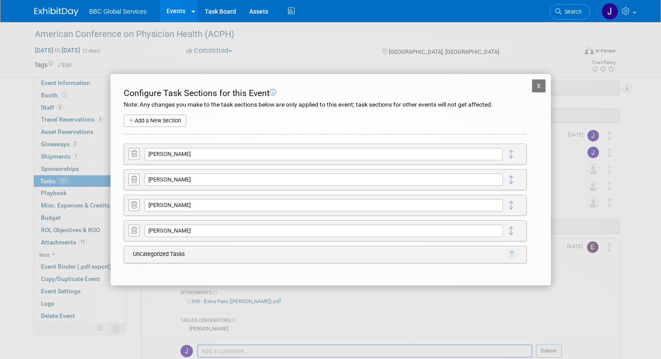
click at [519, 203] on td at bounding box center [522, 204] width 7 height 15
click at [509, 254] on icon "button" at bounding box center [511, 254] width 5 height 7
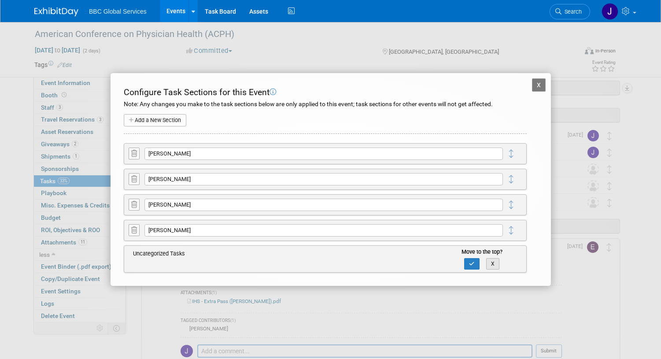
click at [492, 264] on button "X" at bounding box center [493, 263] width 14 height 11
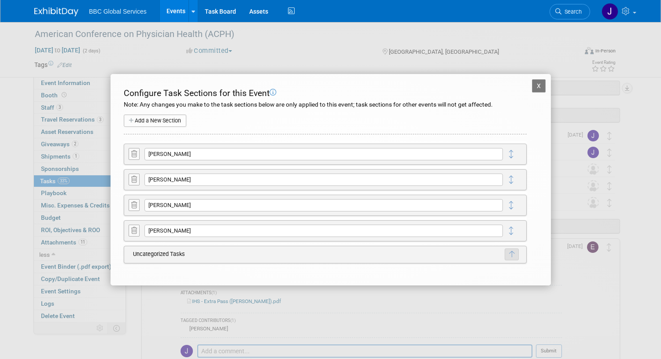
click at [510, 255] on icon "button" at bounding box center [511, 254] width 5 height 7
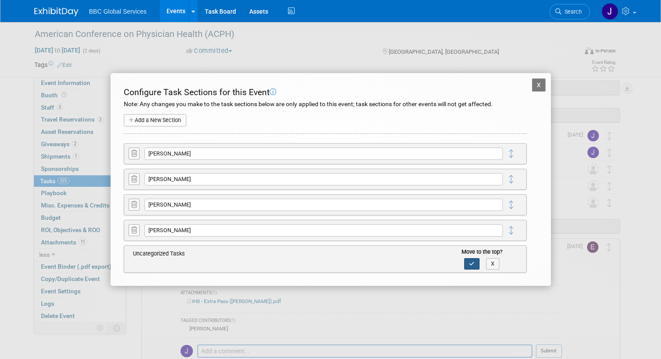
click at [474, 262] on button "button" at bounding box center [471, 263] width 15 height 11
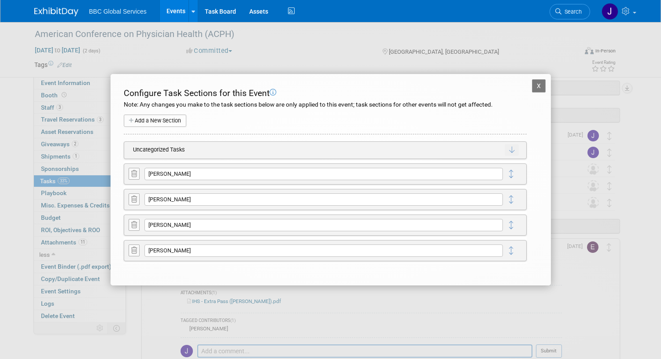
click at [535, 90] on button "X" at bounding box center [539, 85] width 14 height 13
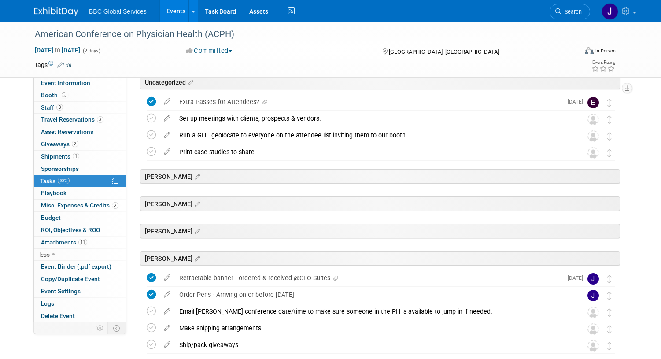
scroll to position [0, 0]
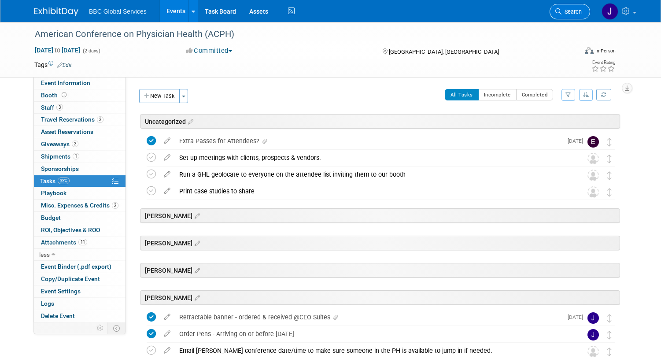
click at [569, 14] on span "Search" at bounding box center [571, 11] width 20 height 7
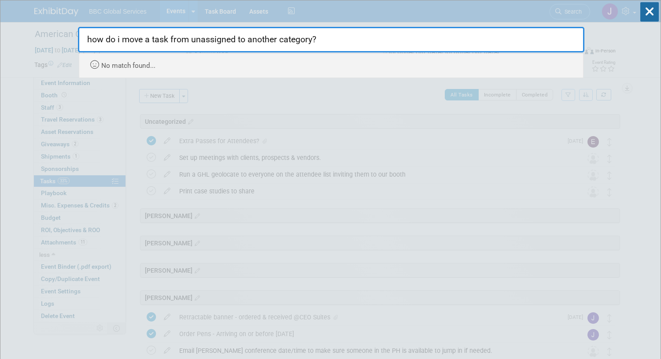
click at [328, 41] on input "how do i move a task from unassigned to another category?" at bounding box center [331, 40] width 506 height 26
drag, startPoint x: 311, startPoint y: 41, endPoint x: 83, endPoint y: 41, distance: 228.5
click at [85, 42] on input "how do i move a task from unassigned to another category?" at bounding box center [331, 40] width 506 height 26
type input "tasks"
click at [644, 11] on icon at bounding box center [649, 11] width 18 height 19
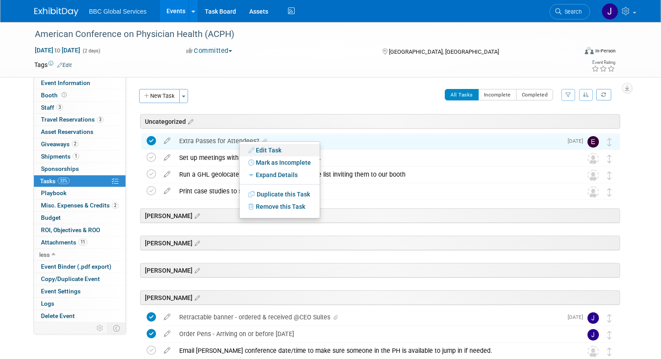
click at [260, 151] on link "Edit Task" at bounding box center [280, 150] width 80 height 12
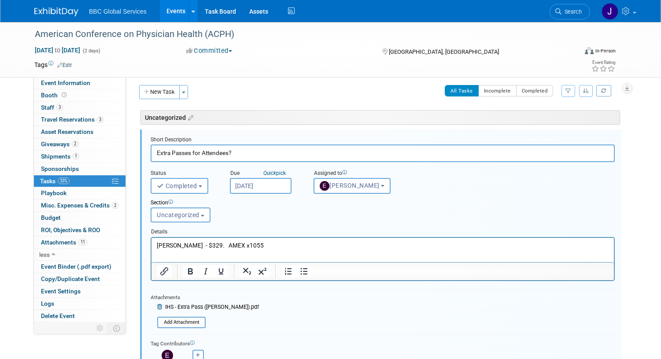
scroll to position [4, 0]
click at [206, 215] on button "Uncategorized" at bounding box center [181, 214] width 60 height 15
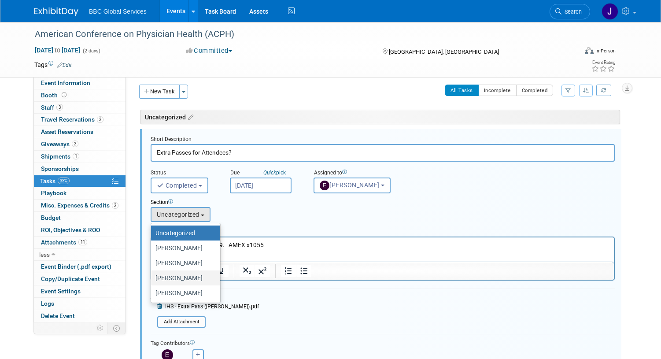
click at [185, 276] on label "[PERSON_NAME]" at bounding box center [183, 277] width 56 height 11
click at [152, 276] on input "[PERSON_NAME]" at bounding box center [150, 278] width 6 height 6
select select "11274033"
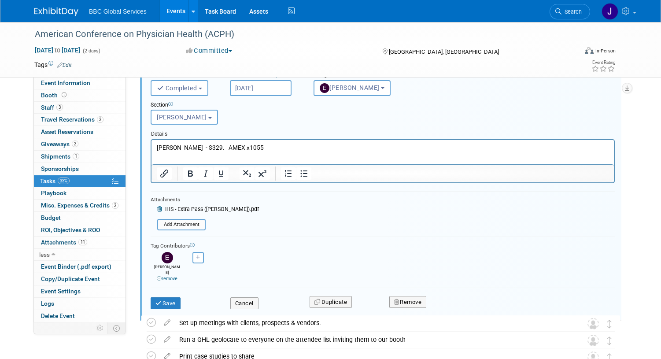
scroll to position [117, 0]
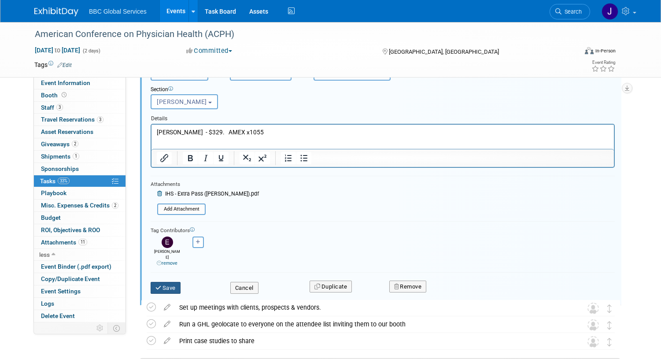
click at [161, 285] on icon "submit" at bounding box center [158, 288] width 7 height 6
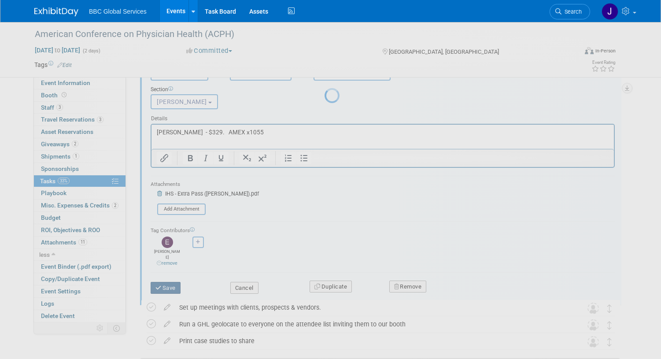
scroll to position [0, 0]
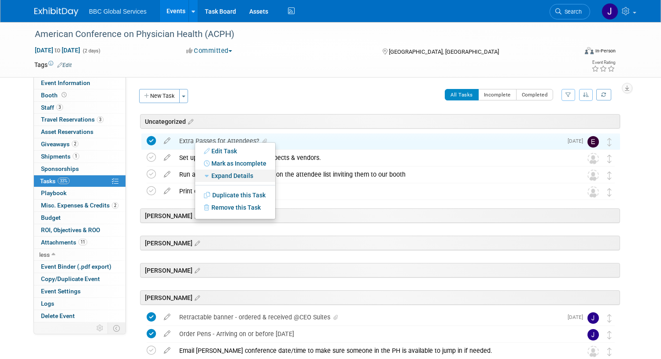
click at [207, 175] on icon at bounding box center [207, 176] width 7 height 6
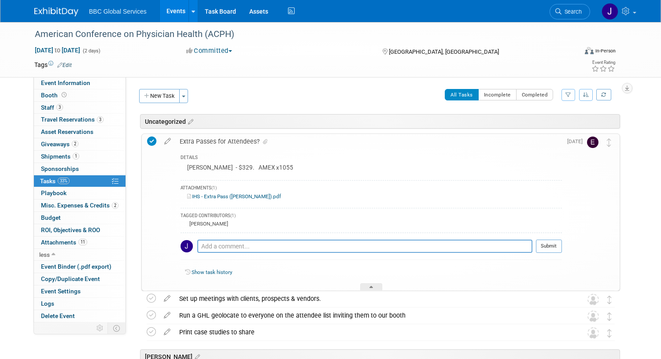
scroll to position [2, 0]
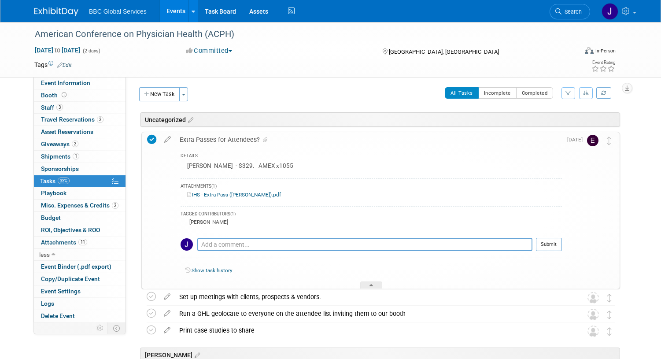
drag, startPoint x: 367, startPoint y: 286, endPoint x: 360, endPoint y: 276, distance: 12.2
click at [367, 286] on div at bounding box center [371, 284] width 22 height 7
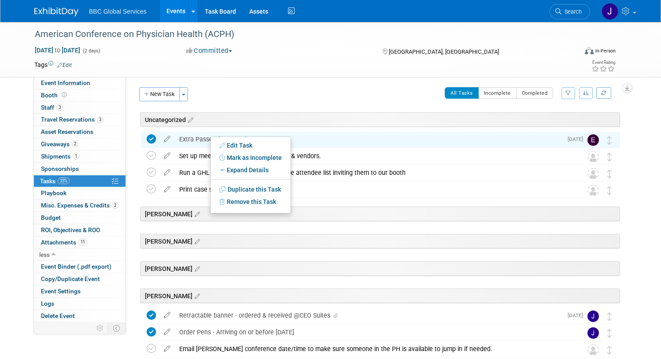
click at [348, 96] on div "All Tasks Incomplete Completed Filter by Assignee -- Select Assignee -- All una…" at bounding box center [406, 96] width 427 height 18
click at [215, 139] on div "Edit Task Mark as Complete Mark as Incomplete Expand Details Hide Details Save …" at bounding box center [255, 177] width 81 height 77
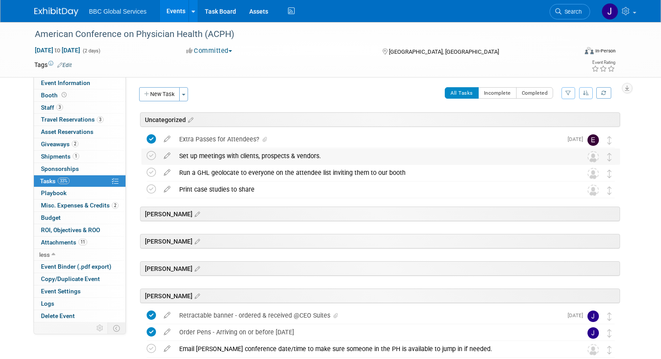
click at [204, 153] on div "Set up meetings with clients, prospects & vendors." at bounding box center [372, 155] width 395 height 15
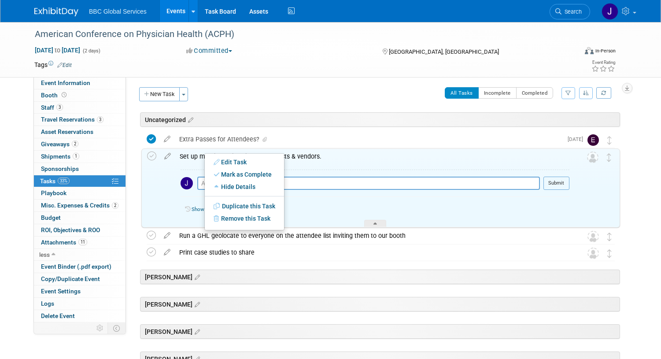
click at [306, 100] on div "All Tasks Incomplete Completed Filter by Assignee -- Select Assignee -- All una…" at bounding box center [406, 96] width 427 height 18
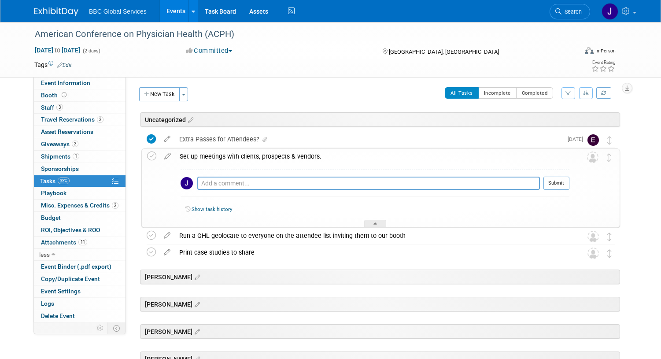
click at [369, 220] on div at bounding box center [375, 223] width 22 height 7
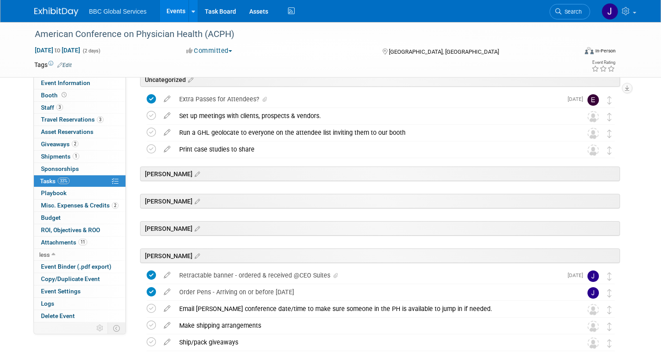
scroll to position [0, 0]
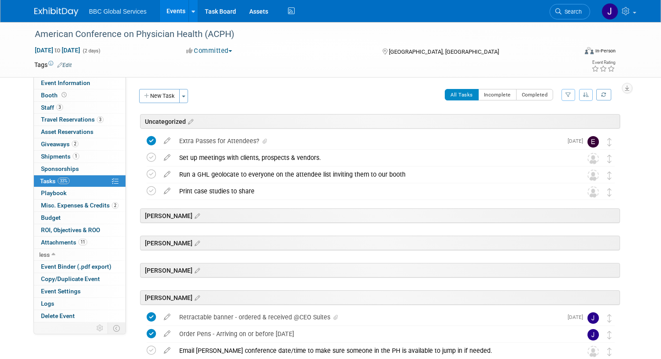
click at [170, 12] on link "Events" at bounding box center [176, 11] width 32 height 22
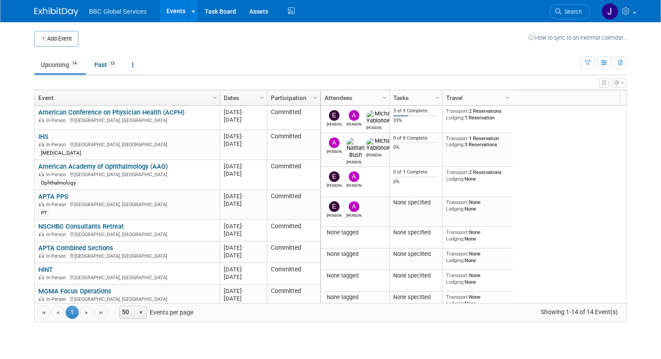
click at [160, 115] on link "American Conference on Physician Health (ACPH)" at bounding box center [111, 112] width 146 height 8
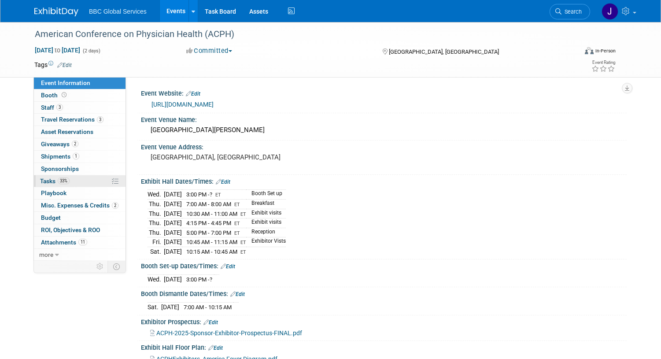
click at [52, 180] on span "Tasks 33%" at bounding box center [54, 180] width 29 height 7
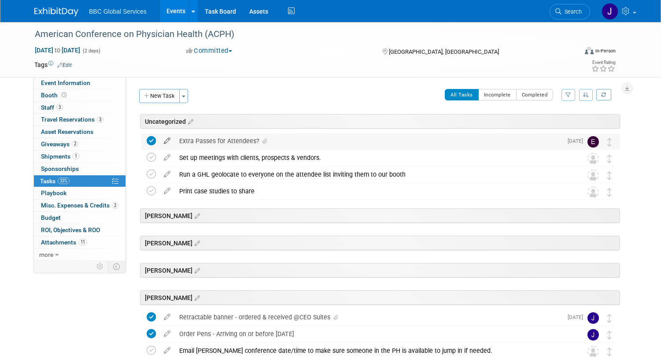
click at [166, 140] on icon at bounding box center [166, 138] width 15 height 11
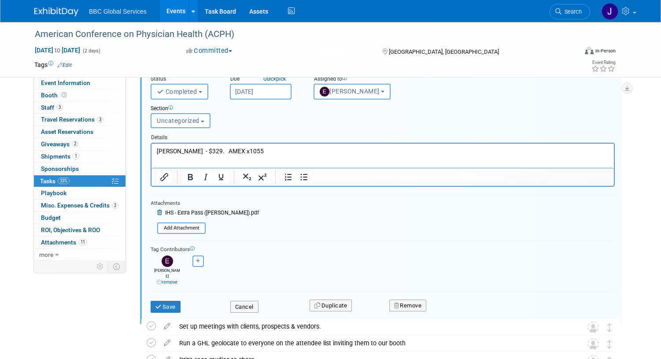
scroll to position [99, 0]
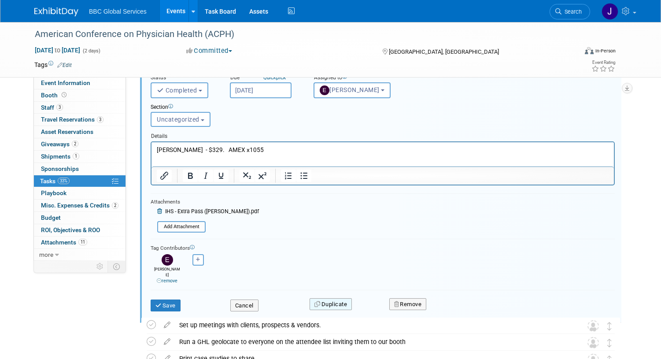
click at [329, 298] on button "Duplicate" at bounding box center [331, 304] width 42 height 12
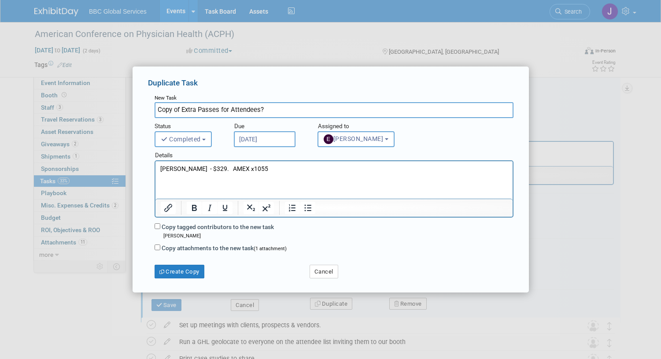
scroll to position [0, 0]
click at [190, 271] on button "Create Copy" at bounding box center [180, 272] width 50 height 14
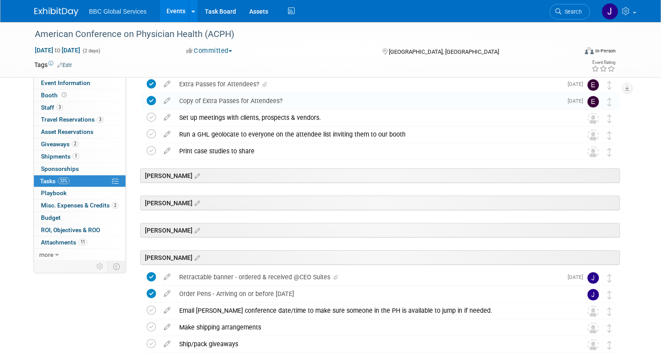
scroll to position [57, 0]
click at [175, 12] on link "Events" at bounding box center [176, 11] width 32 height 22
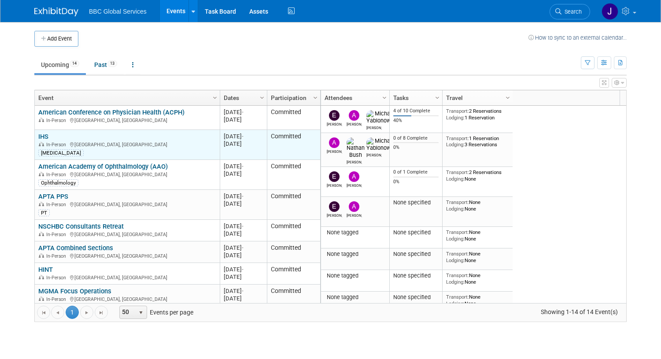
click at [104, 146] on div "In-Person [GEOGRAPHIC_DATA], [GEOGRAPHIC_DATA]" at bounding box center [126, 143] width 177 height 7
click at [46, 135] on link "IHS" at bounding box center [43, 137] width 10 height 8
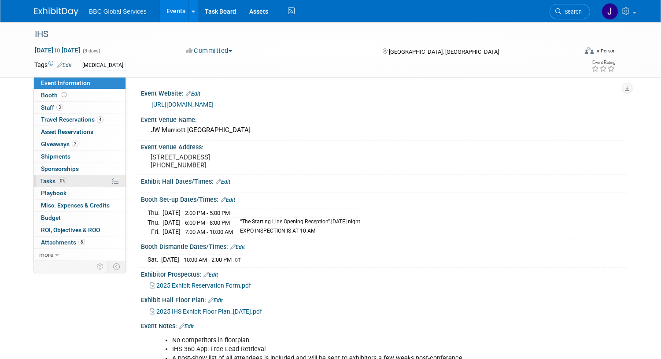
click at [59, 182] on span "0%" at bounding box center [63, 180] width 10 height 7
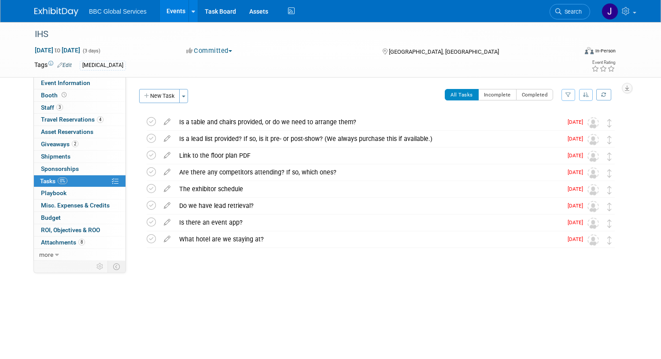
click at [160, 97] on button "New Task" at bounding box center [159, 96] width 41 height 14
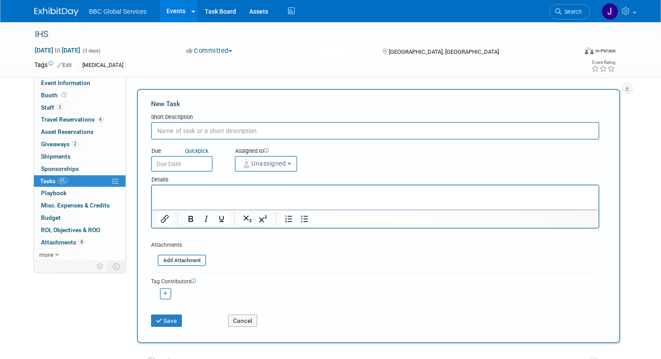
paste input "Extra Passes for Attendees?"
type input "Extra Passes for Attendees?"
click at [178, 193] on p "Rich Text Area. Press ALT-0 for help." at bounding box center [375, 193] width 436 height 9
click at [175, 262] on input "file" at bounding box center [152, 260] width 105 height 10
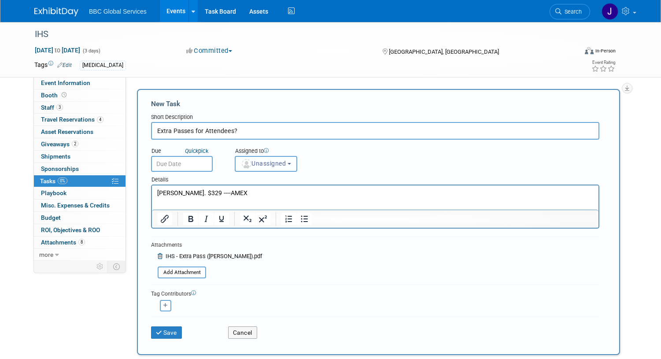
click at [295, 164] on button "Unassigned" at bounding box center [266, 164] width 63 height 16
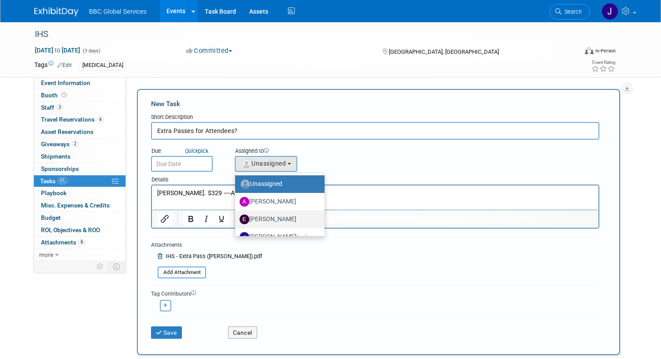
click at [274, 214] on label "Ethan Denkensohn" at bounding box center [278, 219] width 76 height 14
click at [236, 215] on input "Ethan Denkensohn" at bounding box center [234, 218] width 6 height 6
select select "268111fb-be76-4ab0-8b72-5b800246a135"
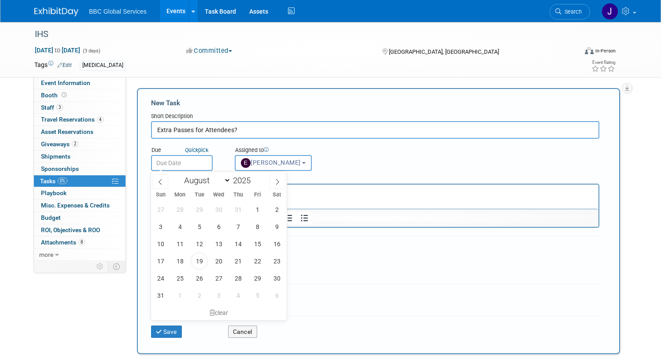
click at [169, 163] on input "text" at bounding box center [182, 163] width 62 height 16
click at [177, 279] on span "25" at bounding box center [179, 277] width 17 height 17
type input "Aug 25, 2025"
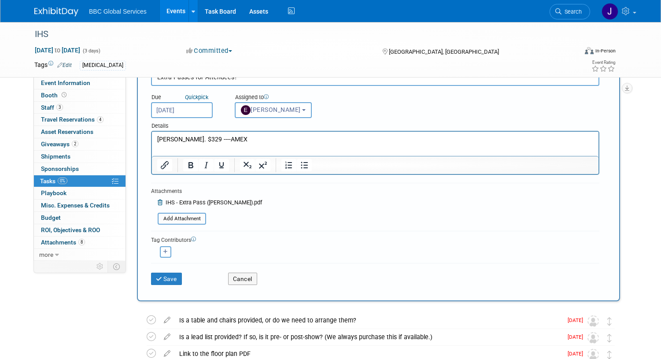
scroll to position [54, 0]
click at [171, 276] on button "Save" at bounding box center [166, 278] width 31 height 12
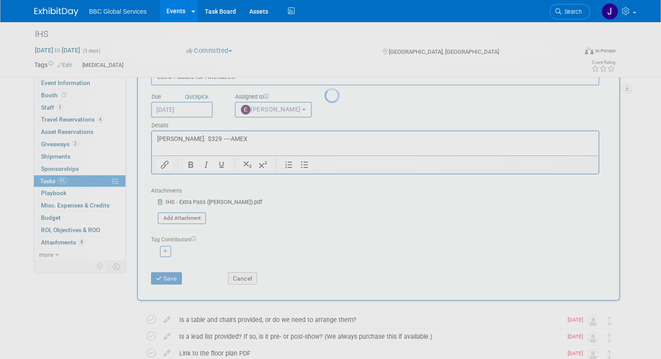
scroll to position [0, 0]
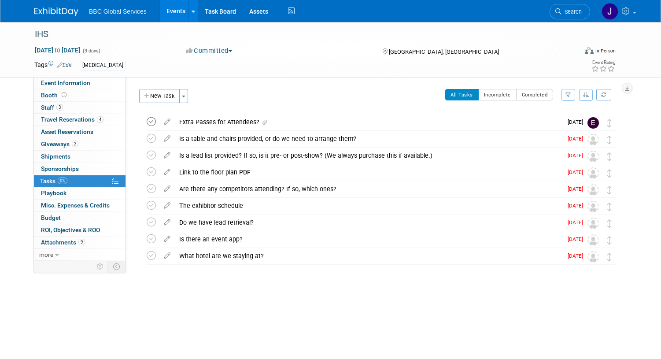
click at [151, 122] on icon at bounding box center [151, 121] width 9 height 9
click at [178, 13] on link "Events" at bounding box center [176, 11] width 32 height 22
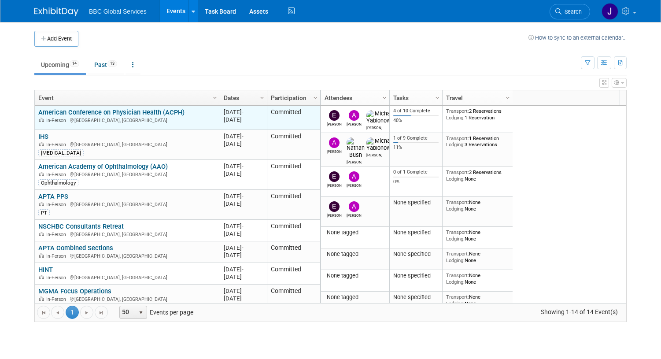
click at [203, 113] on div "American Conference on Physician Health (ACPH) In-Person [GEOGRAPHIC_DATA], [GE…" at bounding box center [126, 115] width 177 height 15
click at [188, 117] on div "In-Person [GEOGRAPHIC_DATA], [GEOGRAPHIC_DATA]" at bounding box center [126, 119] width 177 height 7
click at [189, 117] on div "In-Person [GEOGRAPHIC_DATA], [GEOGRAPHIC_DATA]" at bounding box center [126, 119] width 177 height 7
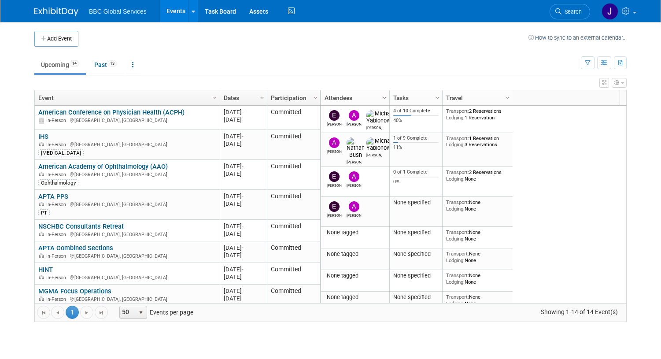
click at [148, 112] on link "American Conference on Physician Health (ACPH)" at bounding box center [111, 112] width 146 height 8
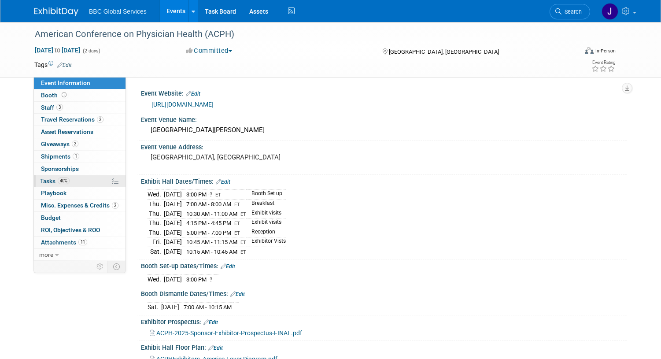
click at [50, 175] on link "40% Tasks 40%" at bounding box center [80, 181] width 92 height 12
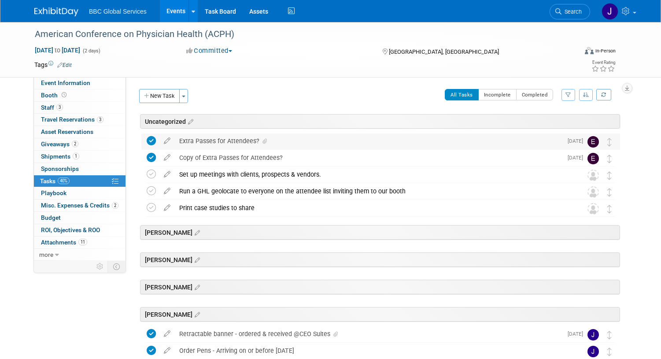
click at [154, 141] on icon at bounding box center [151, 140] width 9 height 9
click at [595, 143] on img at bounding box center [592, 141] width 11 height 11
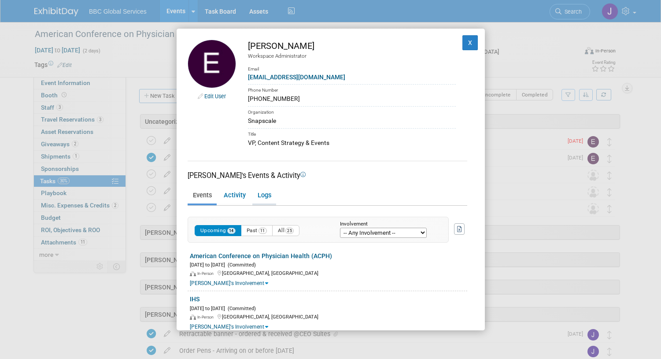
click at [261, 195] on link "Logs" at bounding box center [264, 195] width 24 height 15
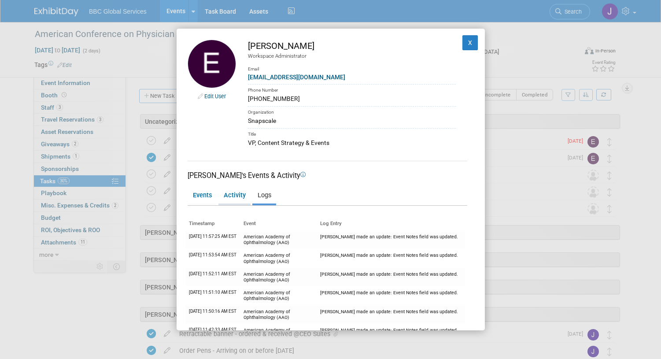
click at [233, 195] on link "Activity" at bounding box center [234, 195] width 32 height 15
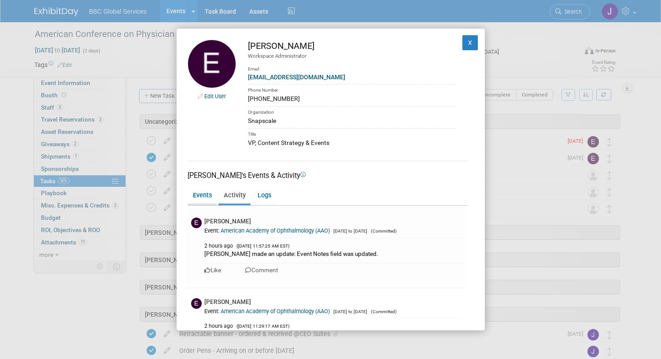
click at [206, 194] on link "Events" at bounding box center [202, 195] width 29 height 15
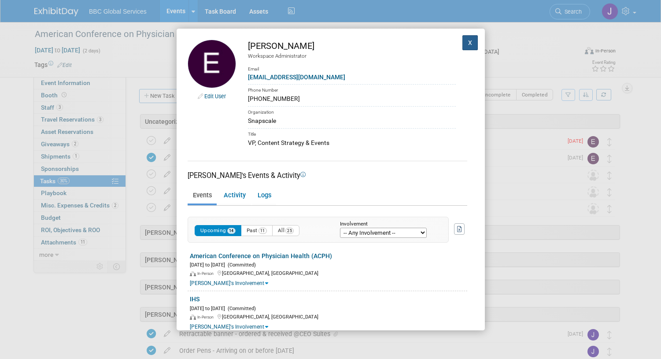
click at [465, 44] on button "X" at bounding box center [470, 42] width 16 height 15
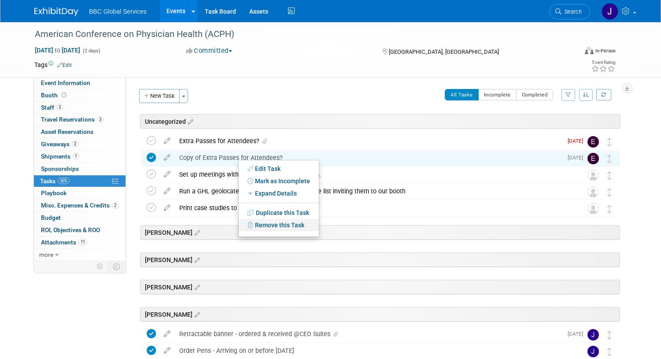
click at [259, 222] on link "Remove this Task" at bounding box center [279, 225] width 80 height 12
drag, startPoint x: 358, startPoint y: 233, endPoint x: 342, endPoint y: 215, distance: 24.3
click at [358, 233] on link "Yes" at bounding box center [353, 232] width 26 height 14
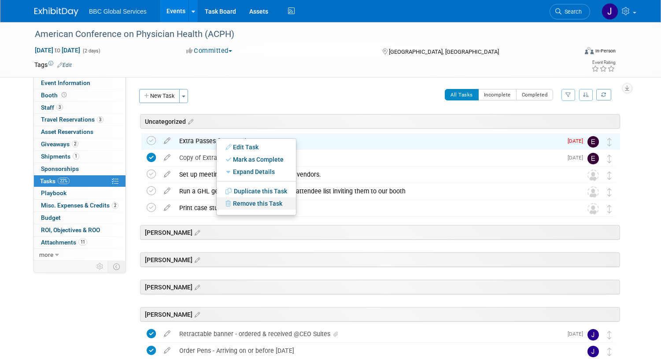
click at [250, 205] on link "Remove this Task" at bounding box center [256, 203] width 79 height 12
click at [331, 210] on link "Yes" at bounding box center [329, 210] width 26 height 14
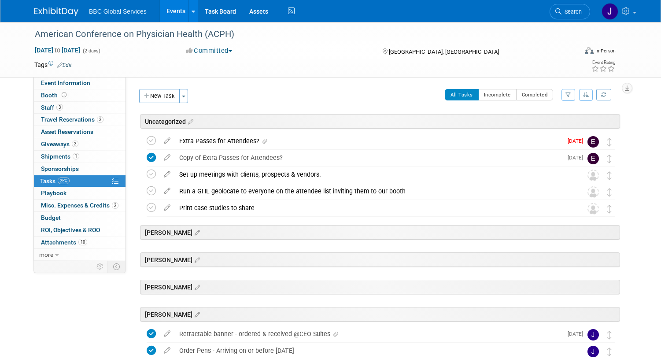
click at [354, 96] on div "All Tasks Incomplete Completed Filter by Assignee -- Select Assignee -- All una…" at bounding box center [406, 98] width 427 height 18
click at [164, 159] on icon at bounding box center [166, 155] width 15 height 11
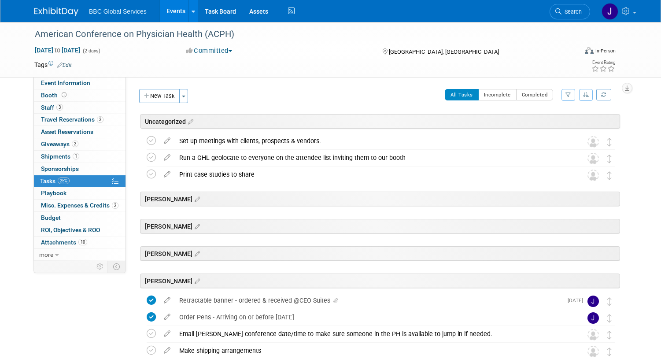
click at [104, 14] on span "BBC Global Services" at bounding box center [118, 11] width 58 height 7
click at [106, 9] on span "BBC Global Services" at bounding box center [118, 11] width 58 height 7
click at [58, 11] on img at bounding box center [56, 11] width 44 height 9
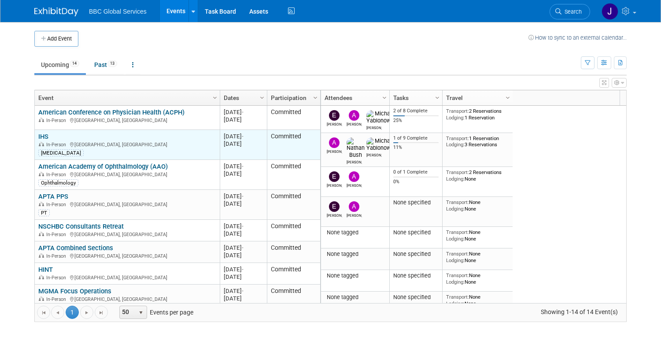
click at [54, 138] on div "IHS In-Person [GEOGRAPHIC_DATA], [GEOGRAPHIC_DATA] [MEDICAL_DATA]" at bounding box center [126, 145] width 177 height 24
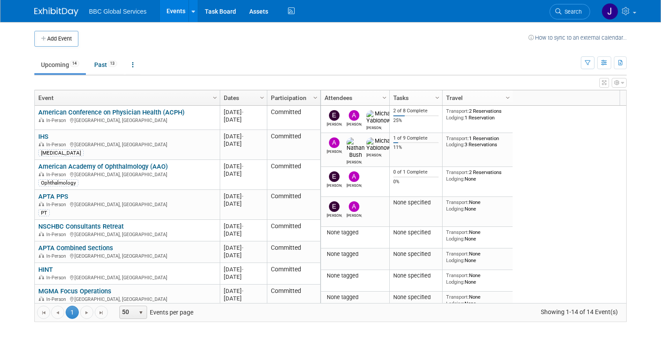
click at [43, 137] on link "IHS" at bounding box center [43, 137] width 10 height 8
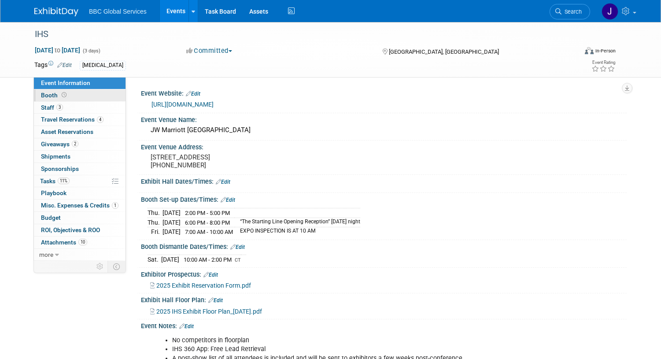
click at [49, 97] on span "Booth" at bounding box center [54, 95] width 27 height 7
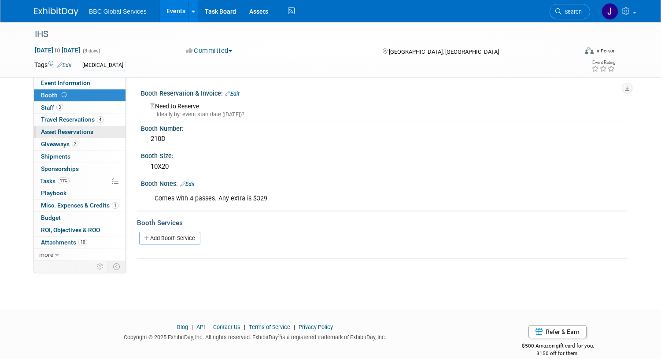
click at [48, 130] on span "Asset Reservations 0" at bounding box center [67, 131] width 52 height 7
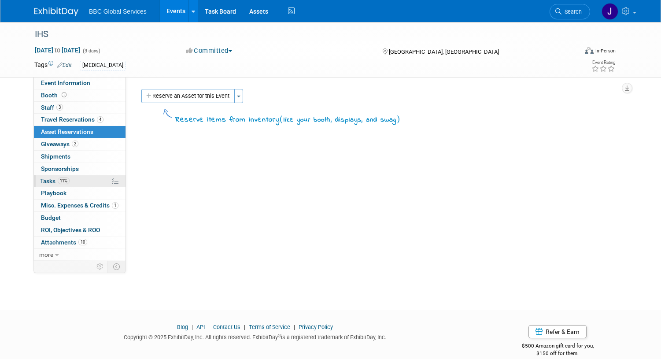
click at [46, 180] on span "Tasks 11%" at bounding box center [54, 180] width 29 height 7
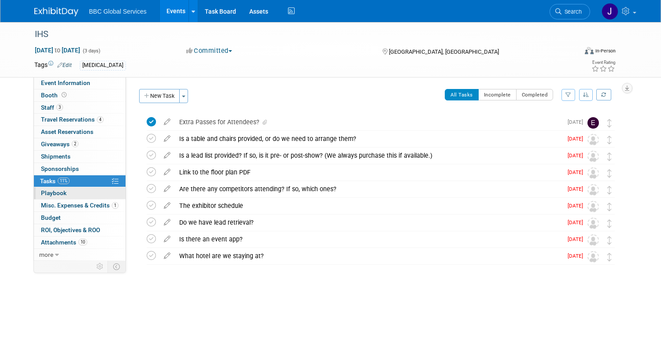
click at [46, 191] on span "Playbook 0" at bounding box center [54, 192] width 26 height 7
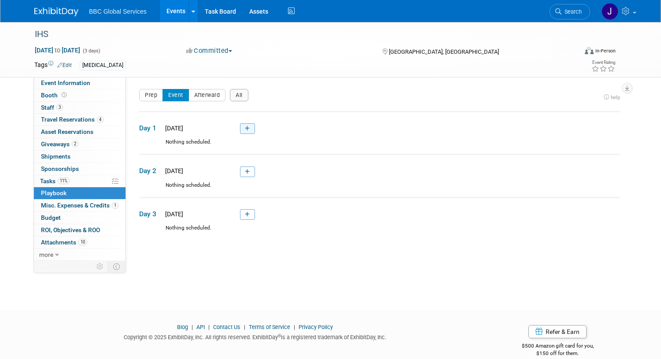
click at [246, 129] on icon at bounding box center [247, 128] width 5 height 5
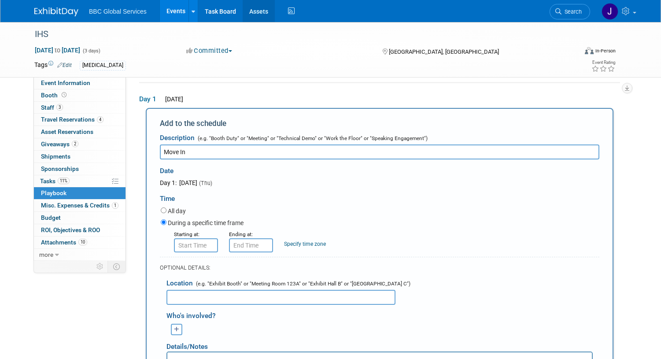
type input "Move In"
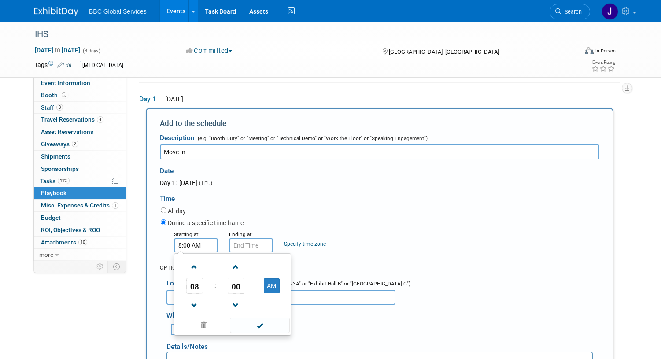
click at [188, 249] on input "8:00 AM" at bounding box center [196, 245] width 44 height 14
type input "8"
type input "2:00 PM"
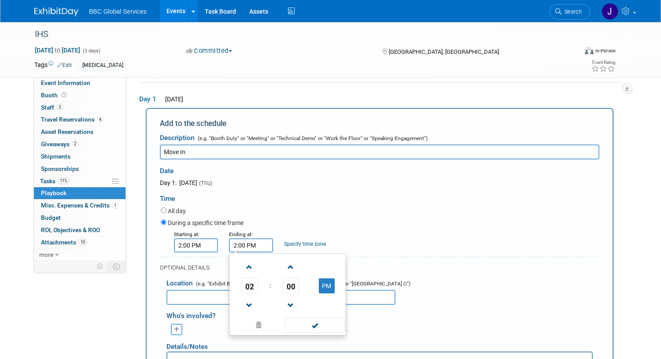
click at [245, 243] on input "2:00 PM" at bounding box center [251, 245] width 44 height 14
click at [249, 269] on span at bounding box center [249, 266] width 15 height 15
type input "5:00 PM"
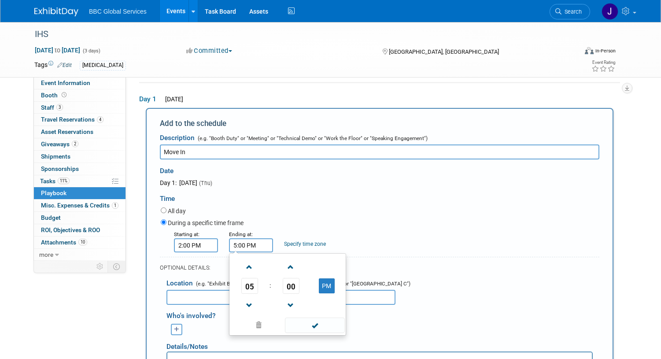
click at [296, 322] on span at bounding box center [314, 324] width 59 height 15
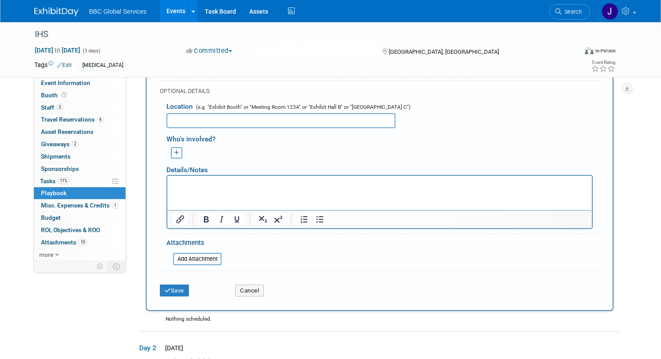
scroll to position [211, 0]
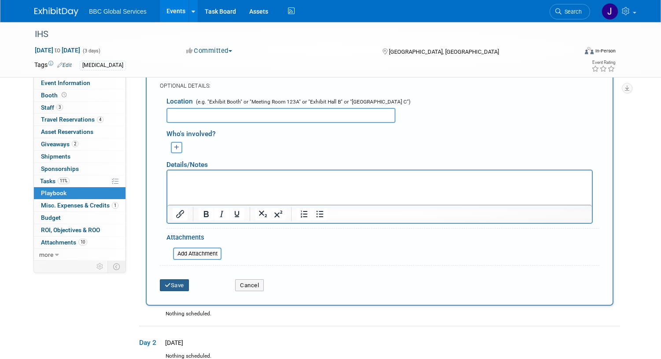
click at [184, 282] on button "Save" at bounding box center [174, 285] width 29 height 12
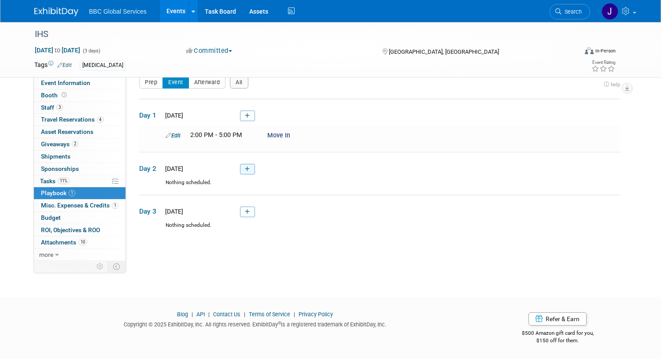
click at [245, 167] on icon at bounding box center [247, 168] width 5 height 5
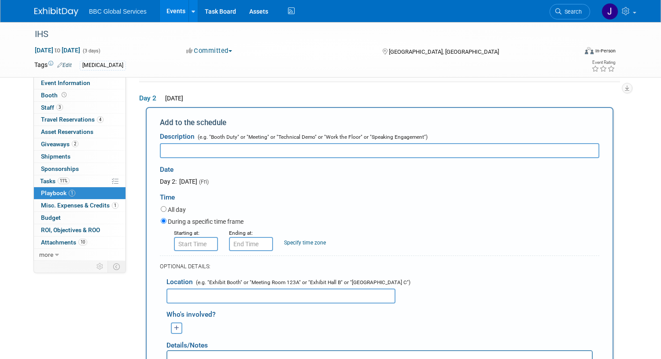
scroll to position [0, 0]
click at [181, 243] on input "text" at bounding box center [196, 244] width 44 height 14
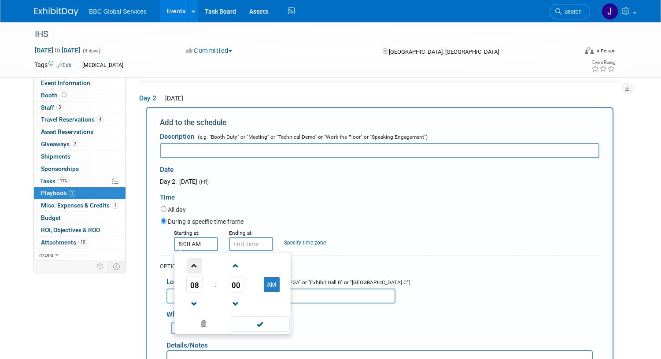
click at [192, 265] on span at bounding box center [194, 265] width 15 height 15
click at [191, 265] on span at bounding box center [194, 265] width 15 height 15
click at [232, 263] on span at bounding box center [235, 265] width 15 height 15
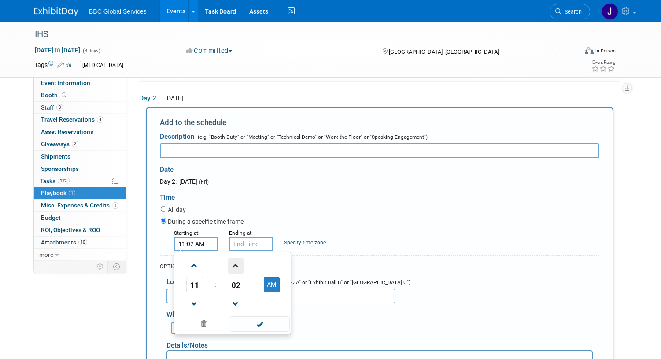
click at [232, 264] on span at bounding box center [235, 265] width 15 height 15
click at [233, 264] on span at bounding box center [235, 265] width 15 height 15
click at [233, 265] on span at bounding box center [235, 265] width 15 height 15
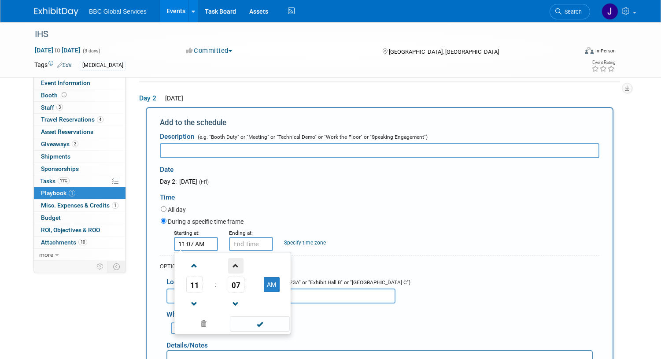
click at [233, 265] on span at bounding box center [235, 265] width 15 height 15
click at [234, 265] on span at bounding box center [235, 265] width 15 height 15
click at [236, 265] on span at bounding box center [235, 265] width 15 height 15
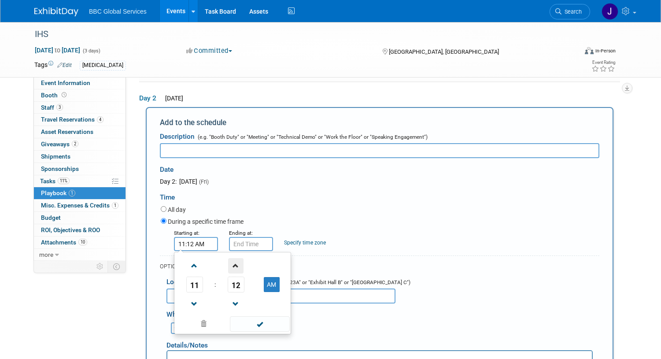
click at [237, 266] on span at bounding box center [235, 265] width 15 height 15
drag, startPoint x: 237, startPoint y: 266, endPoint x: 210, endPoint y: 261, distance: 27.4
click at [237, 266] on span at bounding box center [235, 265] width 15 height 15
click at [235, 268] on span at bounding box center [235, 265] width 15 height 15
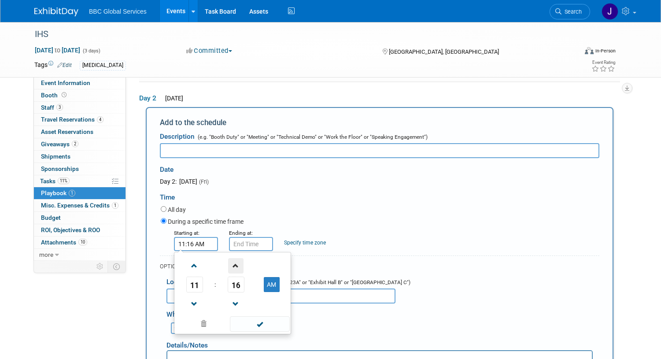
click at [235, 268] on span at bounding box center [235, 265] width 15 height 15
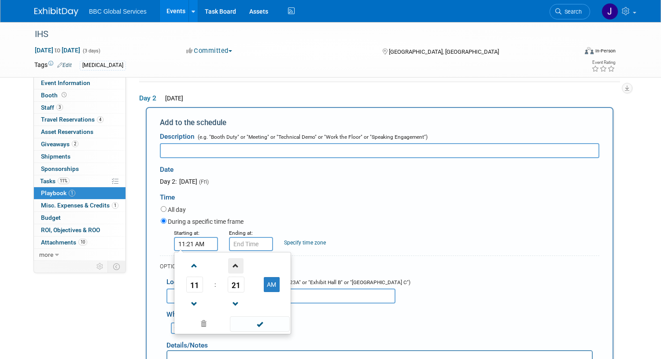
click at [236, 269] on span at bounding box center [235, 265] width 15 height 15
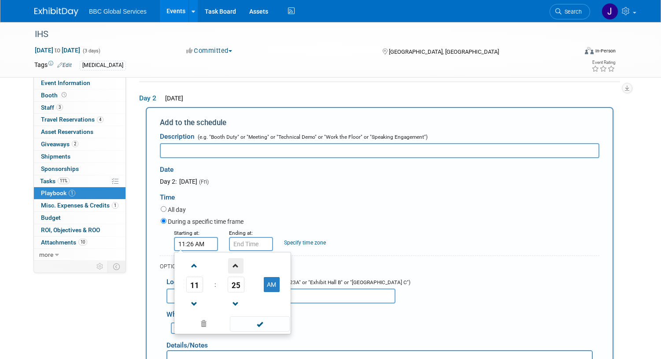
click at [236, 269] on span at bounding box center [235, 265] width 15 height 15
click at [271, 285] on button "AM" at bounding box center [272, 284] width 16 height 15
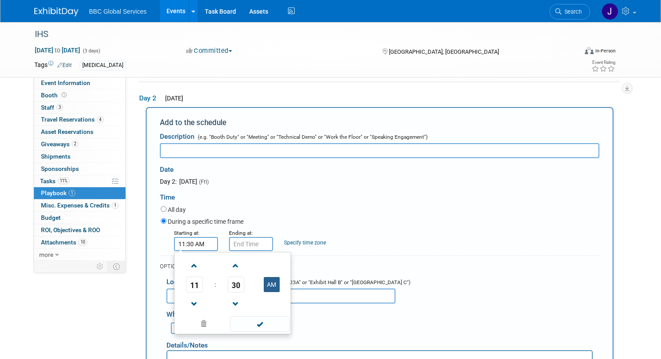
type input "11:30 PM"
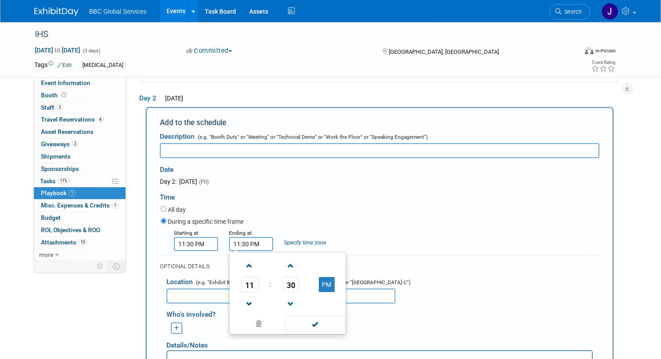
click at [239, 244] on input "11:30 PM" at bounding box center [251, 244] width 44 height 14
click at [250, 264] on span at bounding box center [249, 265] width 15 height 15
type input "1:30 AM"
click at [313, 322] on span at bounding box center [314, 323] width 59 height 15
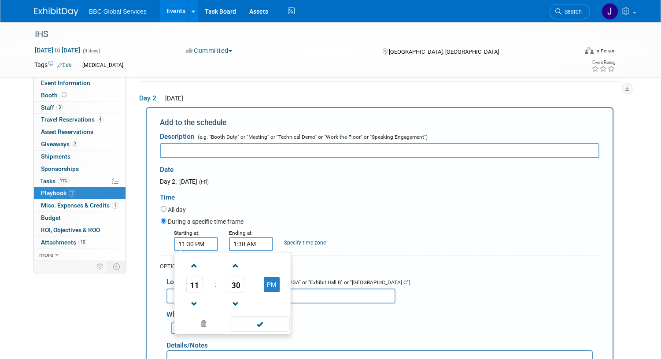
click at [211, 245] on input "11:30 PM" at bounding box center [196, 244] width 44 height 14
click at [274, 282] on button "PM" at bounding box center [272, 284] width 16 height 15
type input "11:30 AM"
click at [252, 319] on span at bounding box center [259, 323] width 59 height 15
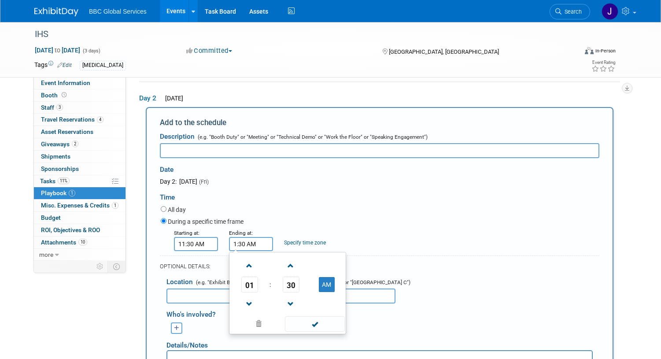
click at [261, 245] on input "1:30 AM" at bounding box center [251, 244] width 44 height 14
click at [323, 285] on button "AM" at bounding box center [327, 284] width 16 height 15
type input "1:30 PM"
click at [311, 323] on span at bounding box center [314, 323] width 59 height 15
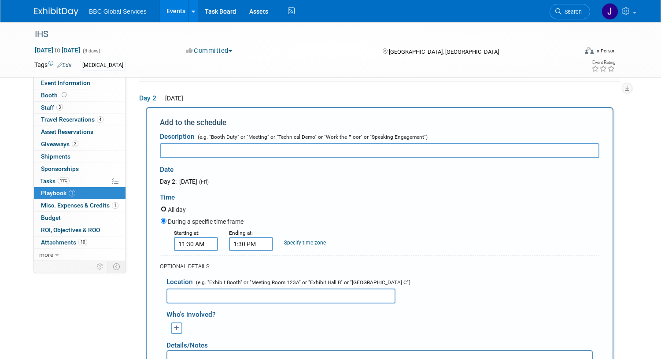
click at [166, 207] on input "All day" at bounding box center [164, 209] width 6 height 6
radio input "true"
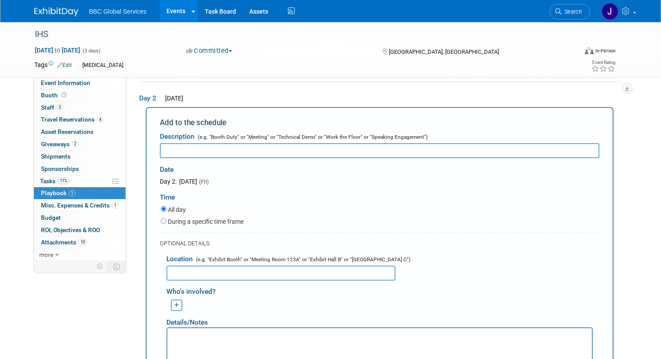
click at [193, 272] on input "text" at bounding box center [280, 272] width 229 height 15
type input "11:30A-1:30P & 4:30p-6:30p"
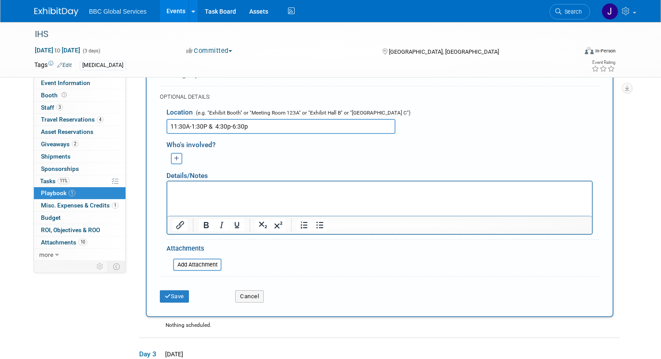
scroll to position [235, 0]
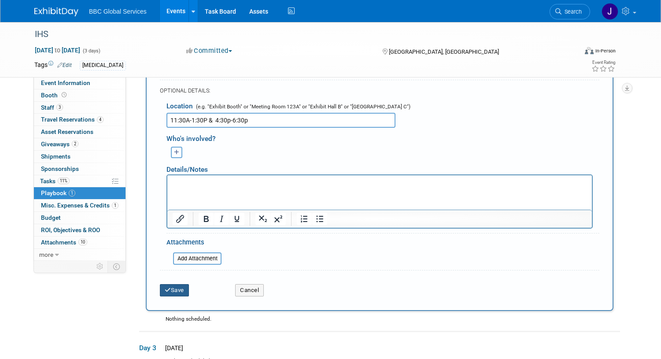
click at [181, 286] on button "Save" at bounding box center [174, 290] width 29 height 12
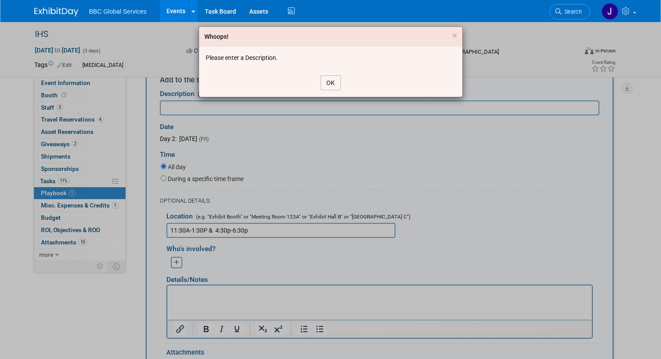
scroll to position [117, 0]
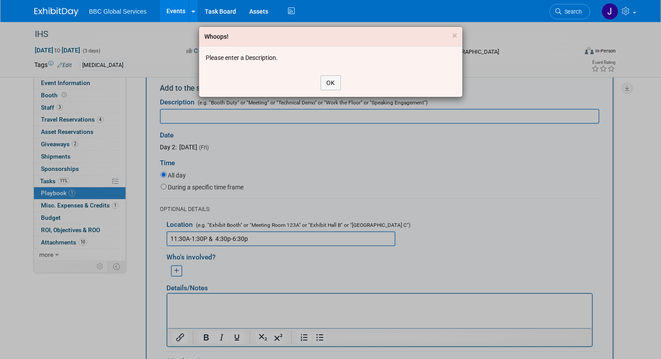
click at [204, 114] on div "Whoops! × Please enter a Description. OK" at bounding box center [330, 179] width 661 height 359
click at [324, 82] on button "OK" at bounding box center [331, 82] width 20 height 15
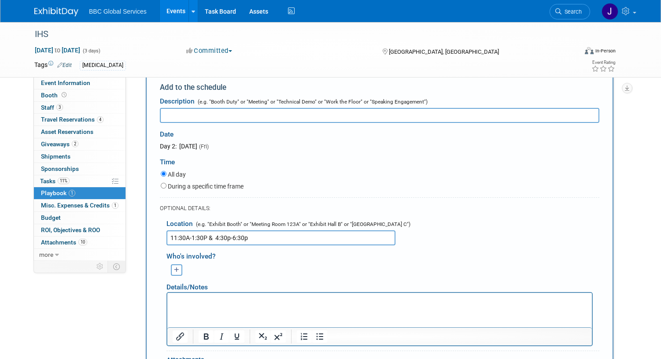
click at [232, 112] on input "text" at bounding box center [379, 115] width 439 height 15
type input "e"
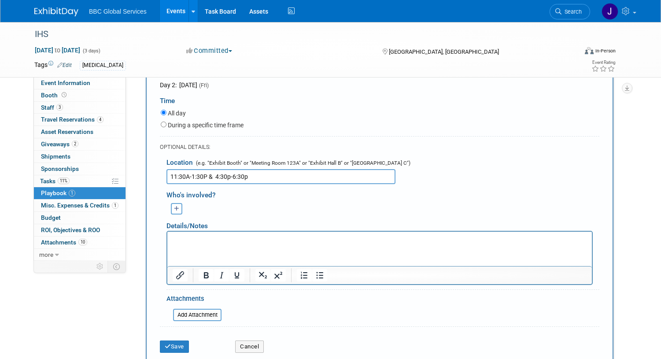
scroll to position [181, 0]
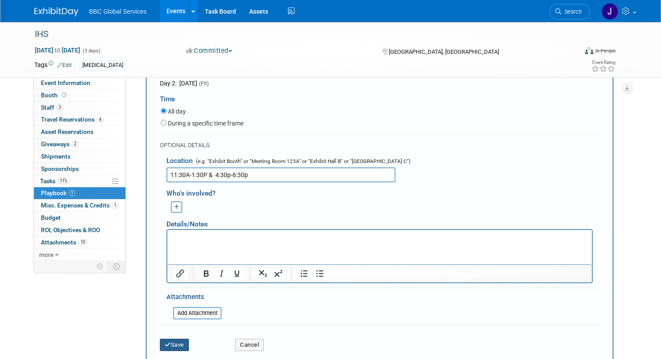
type input "Event Hours"
click at [177, 341] on button "Save" at bounding box center [174, 345] width 29 height 12
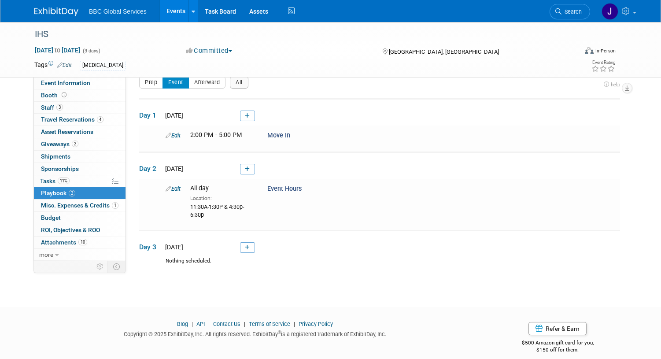
scroll to position [22, 0]
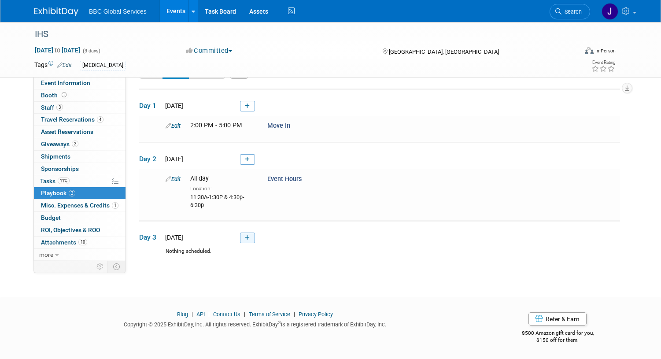
click at [249, 237] on icon at bounding box center [247, 237] width 5 height 5
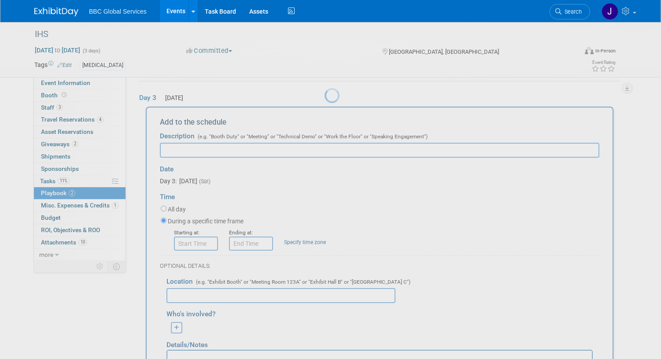
scroll to position [0, 0]
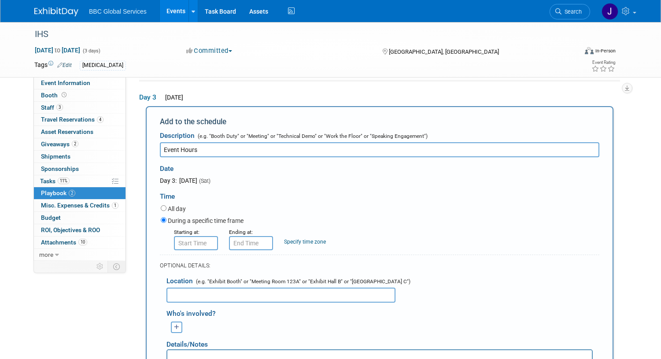
type input "Event Hours"
type input "8:00 AM"
click at [185, 243] on input "8:00 AM" at bounding box center [196, 243] width 44 height 14
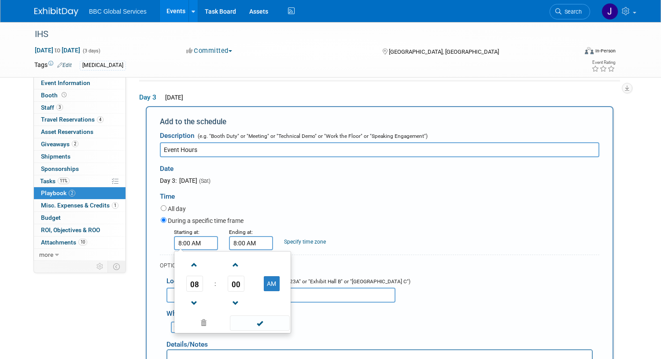
click at [258, 244] on input "8:00 AM" at bounding box center [251, 243] width 44 height 14
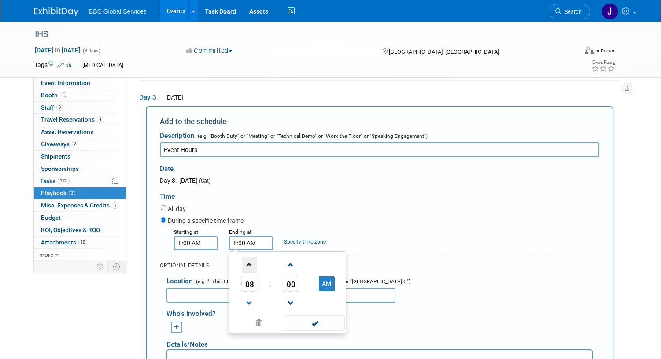
click at [251, 265] on span at bounding box center [249, 264] width 15 height 15
type input "10:00 AM"
click at [321, 324] on span at bounding box center [314, 322] width 59 height 15
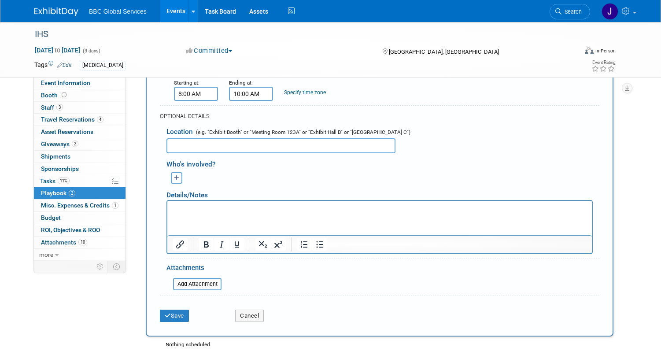
scroll to position [314, 0]
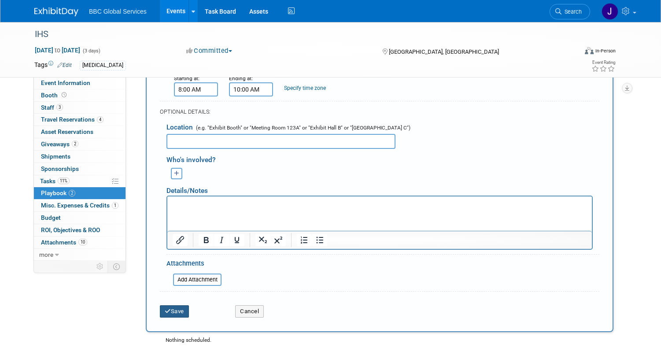
click at [182, 310] on button "Save" at bounding box center [174, 311] width 29 height 12
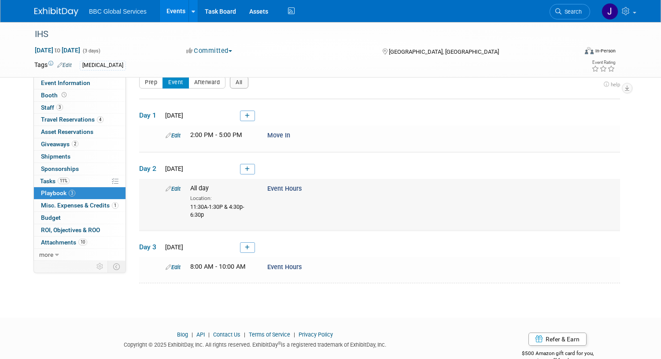
scroll to position [33, 0]
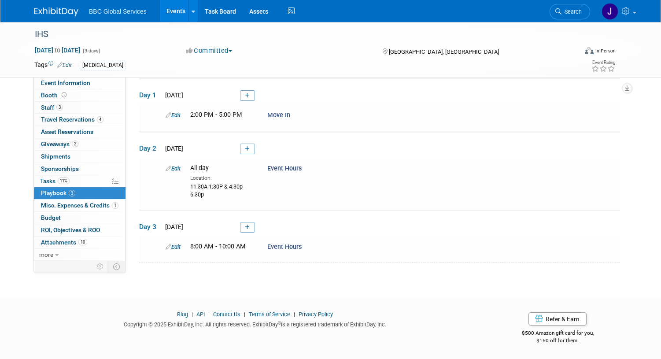
click at [245, 226] on icon at bounding box center [247, 227] width 5 height 5
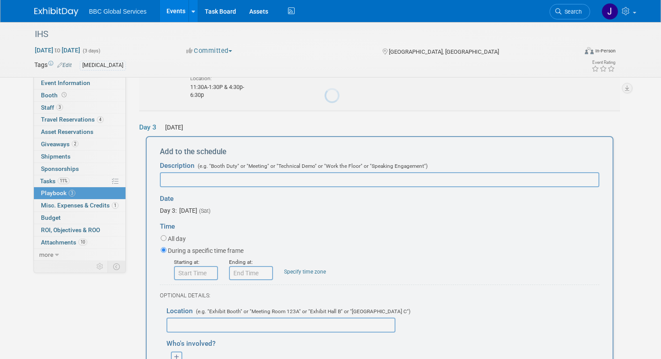
scroll to position [0, 0]
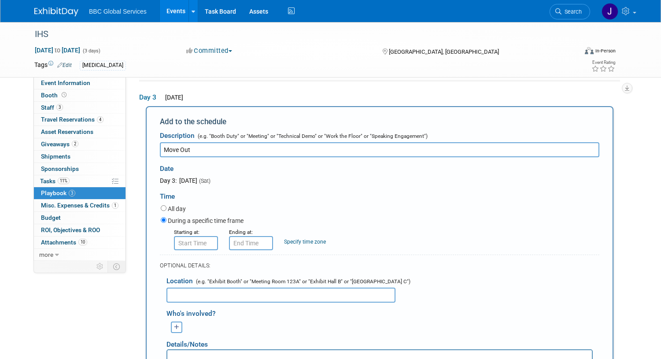
type input "Move Out"
click at [189, 242] on input "8:00 AM" at bounding box center [196, 243] width 44 height 14
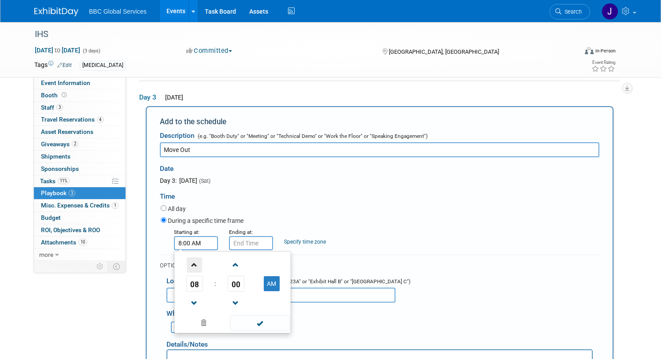
click at [198, 268] on span at bounding box center [194, 264] width 15 height 15
click at [264, 281] on button "AM" at bounding box center [272, 283] width 16 height 15
click at [270, 282] on button "PM" at bounding box center [272, 283] width 16 height 15
type input "10:00 AM"
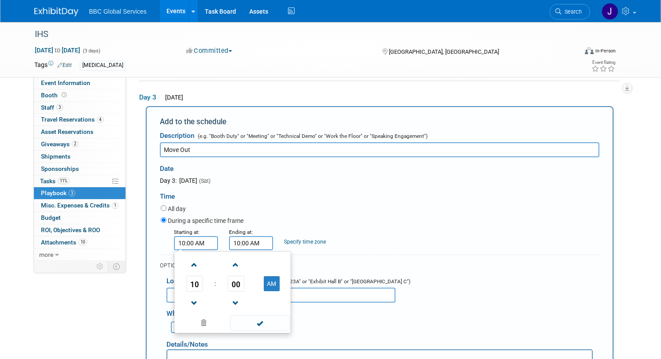
click at [254, 243] on input "10:00 AM" at bounding box center [251, 243] width 44 height 14
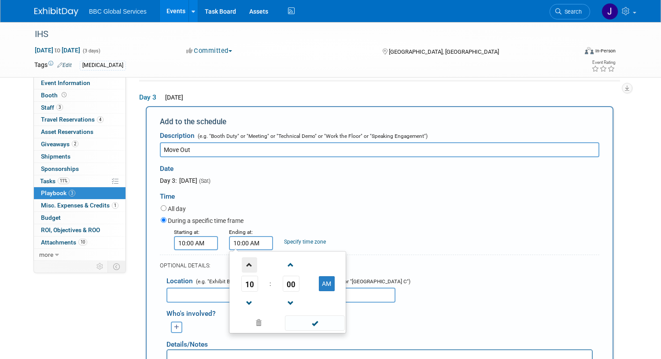
click at [247, 265] on span at bounding box center [249, 264] width 15 height 15
click at [247, 266] on span at bounding box center [249, 264] width 15 height 15
type input "2:00 PM"
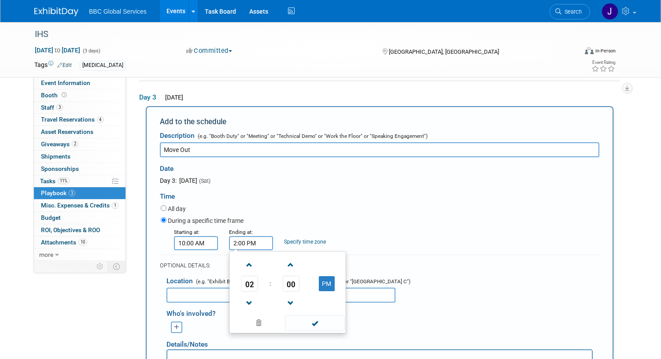
click at [306, 322] on span at bounding box center [314, 322] width 59 height 15
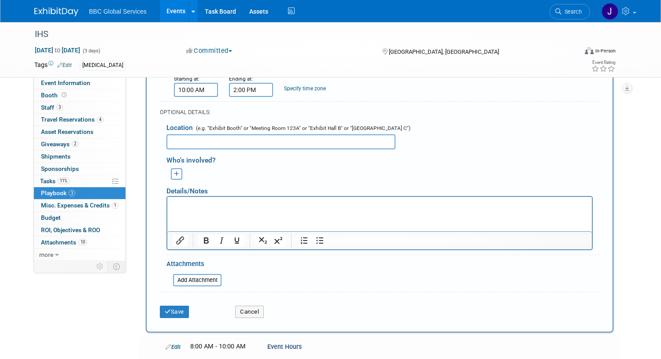
scroll to position [316, 0]
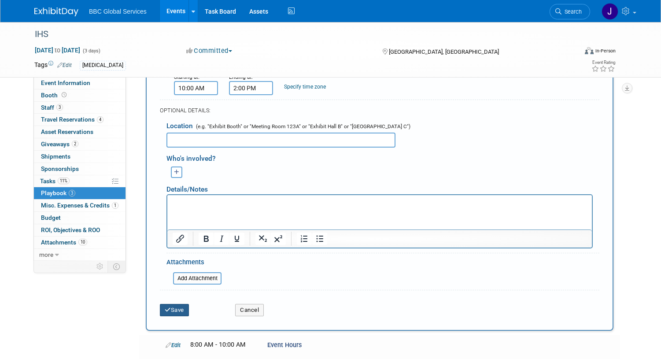
click at [181, 306] on button "Save" at bounding box center [174, 310] width 29 height 12
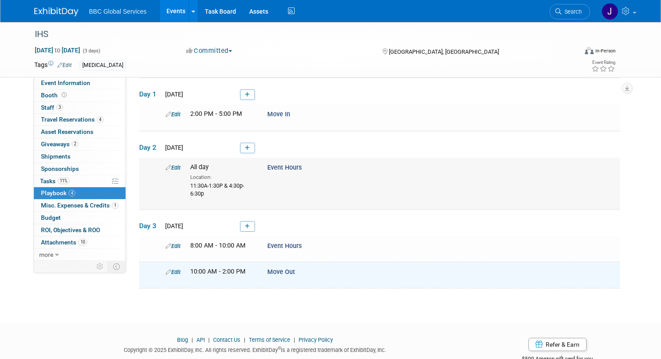
scroll to position [0, 0]
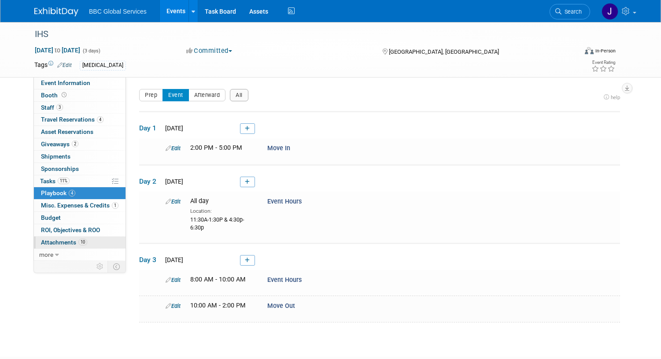
click at [52, 242] on span "Attachments 10" at bounding box center [64, 242] width 46 height 7
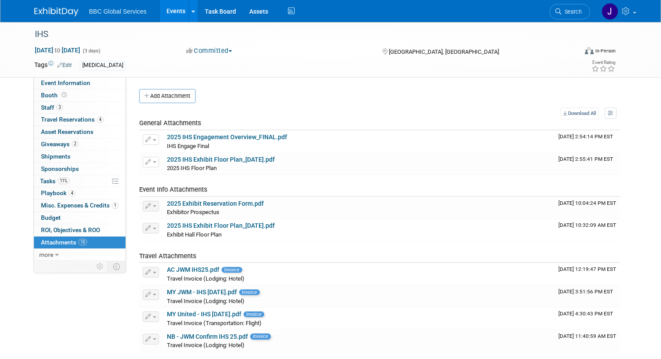
click at [166, 97] on button "Add Attachment" at bounding box center [167, 96] width 56 height 14
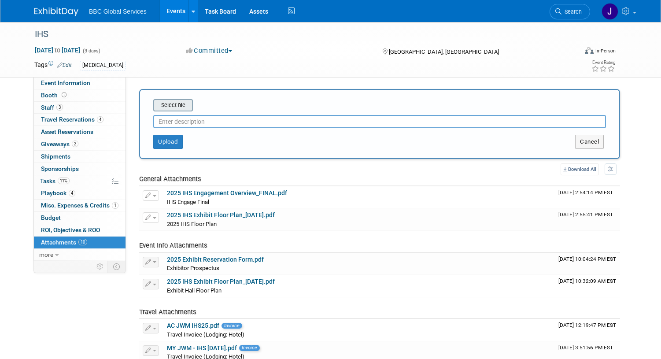
click at [168, 107] on input "file" at bounding box center [139, 105] width 105 height 11
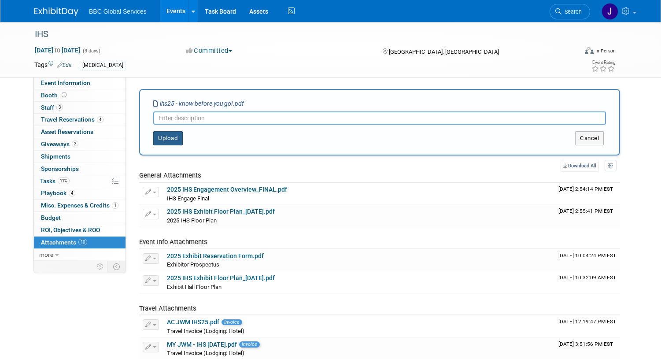
click at [169, 141] on button "Upload" at bounding box center [167, 138] width 29 height 14
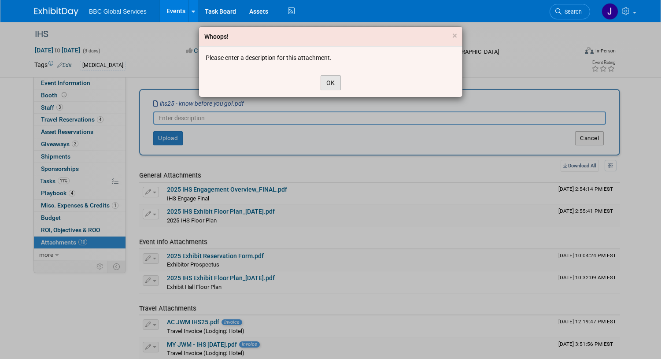
click at [331, 83] on button "OK" at bounding box center [331, 82] width 20 height 15
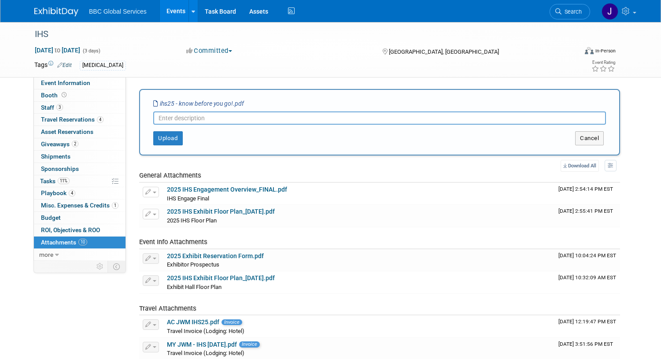
click at [188, 121] on input "text" at bounding box center [379, 117] width 453 height 13
type input "8.19 Email - Know Before You Go"
click at [166, 139] on button "Upload" at bounding box center [167, 138] width 29 height 14
